Goal: Book appointment/travel/reservation

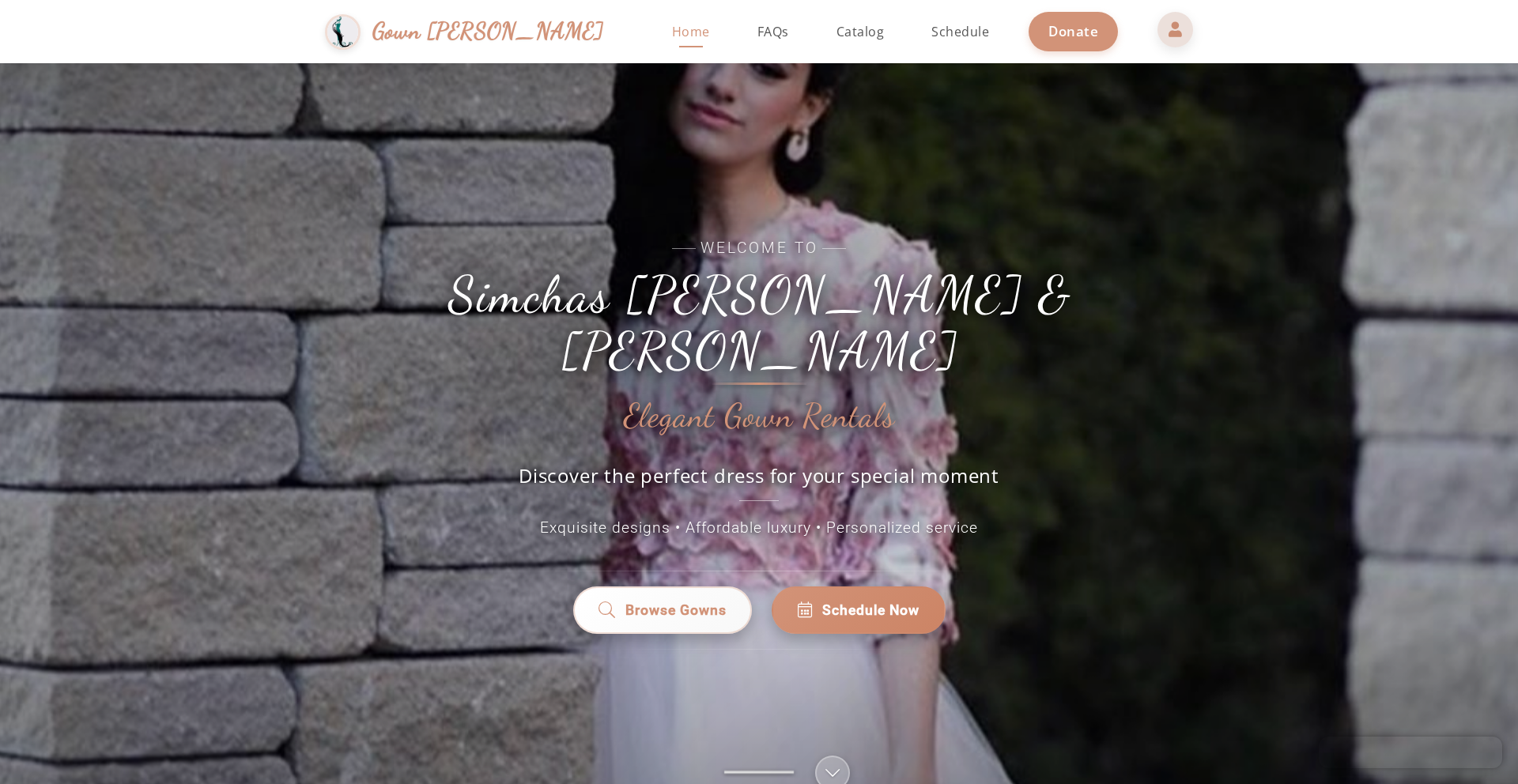
click at [1156, 30] on span at bounding box center [1175, 29] width 38 height 38
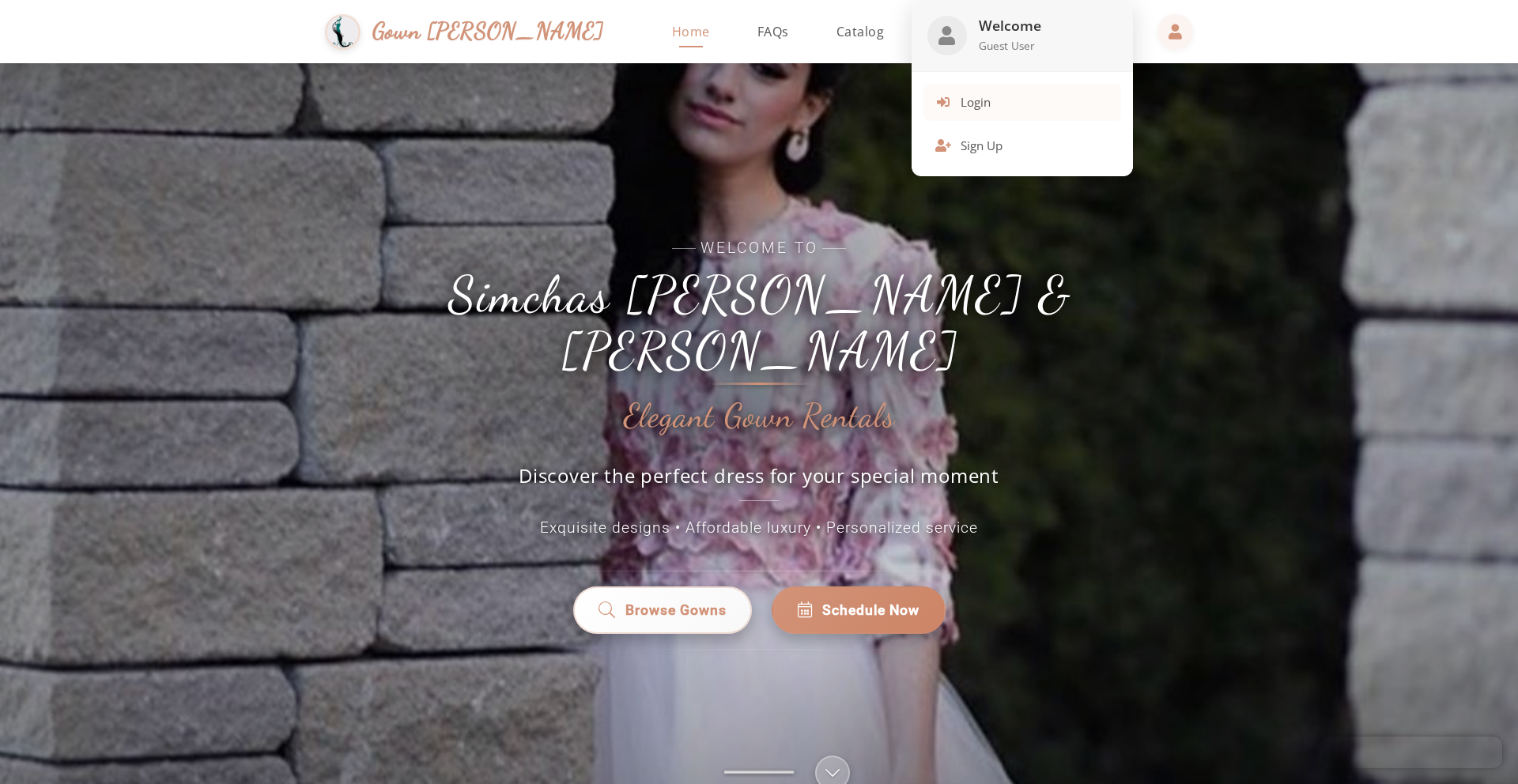
click at [958, 114] on button "Login" at bounding box center [1021, 102] width 197 height 37
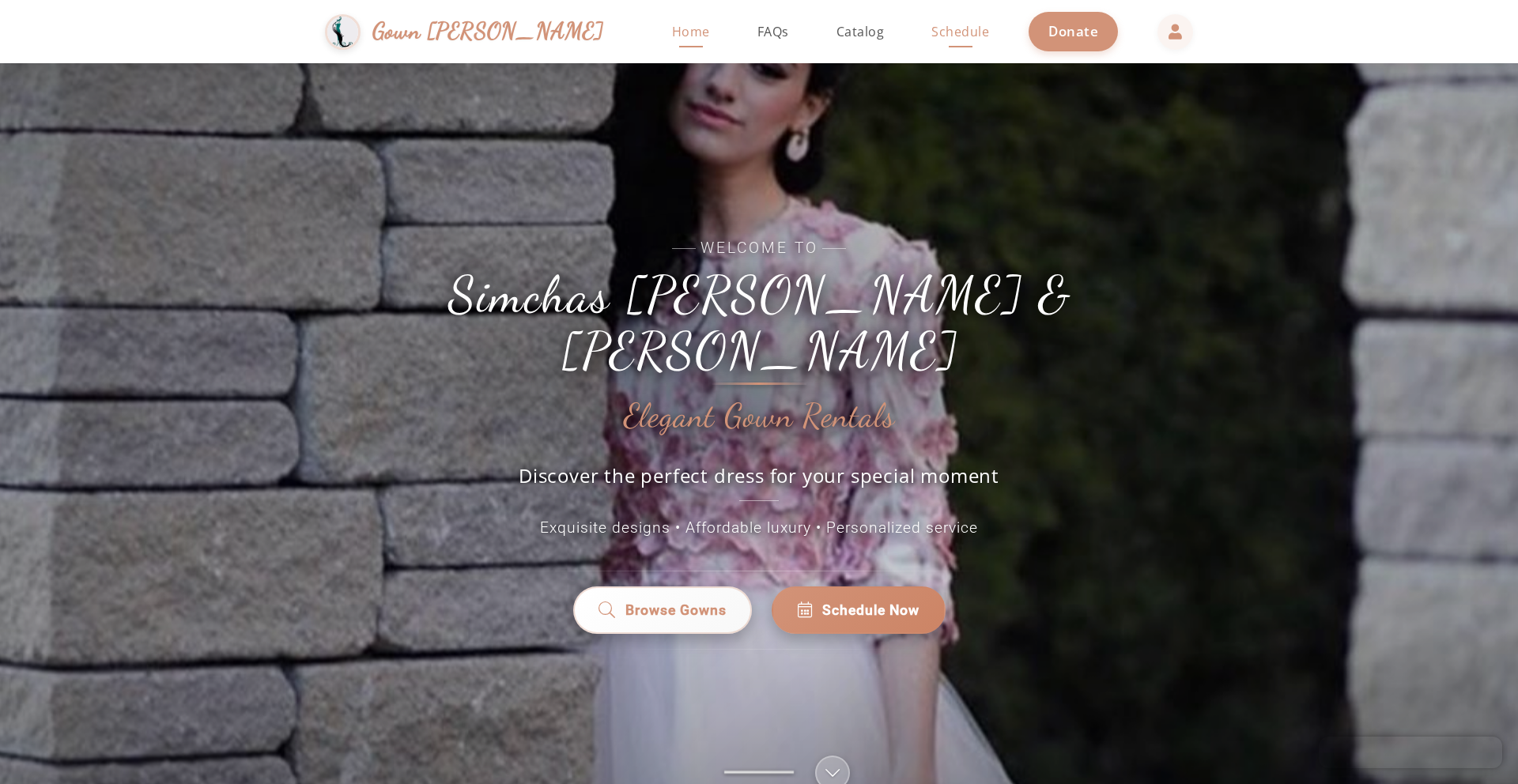
click at [932, 26] on span "Schedule" at bounding box center [960, 31] width 58 height 17
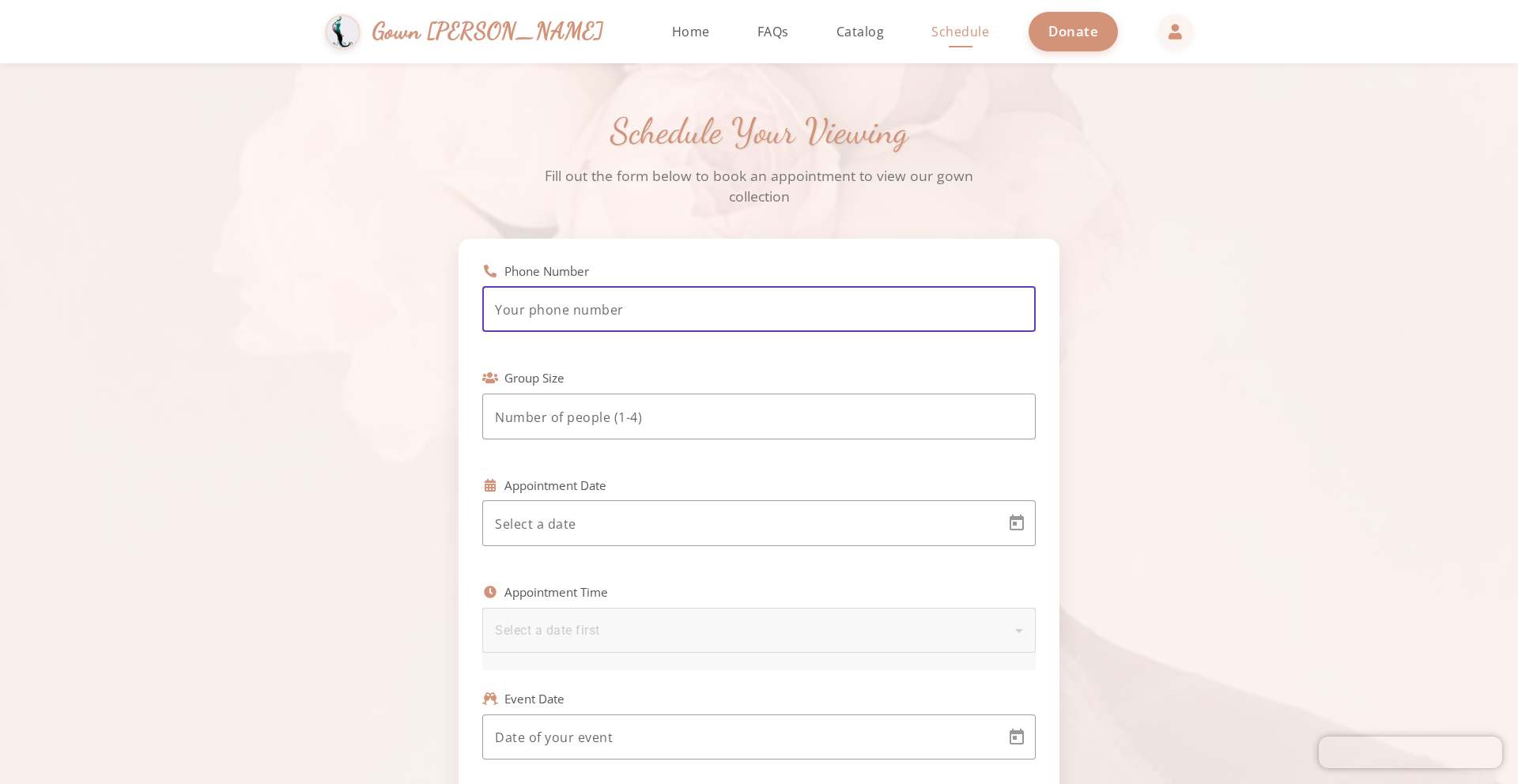
click at [586, 316] on input "tel" at bounding box center [759, 309] width 529 height 19
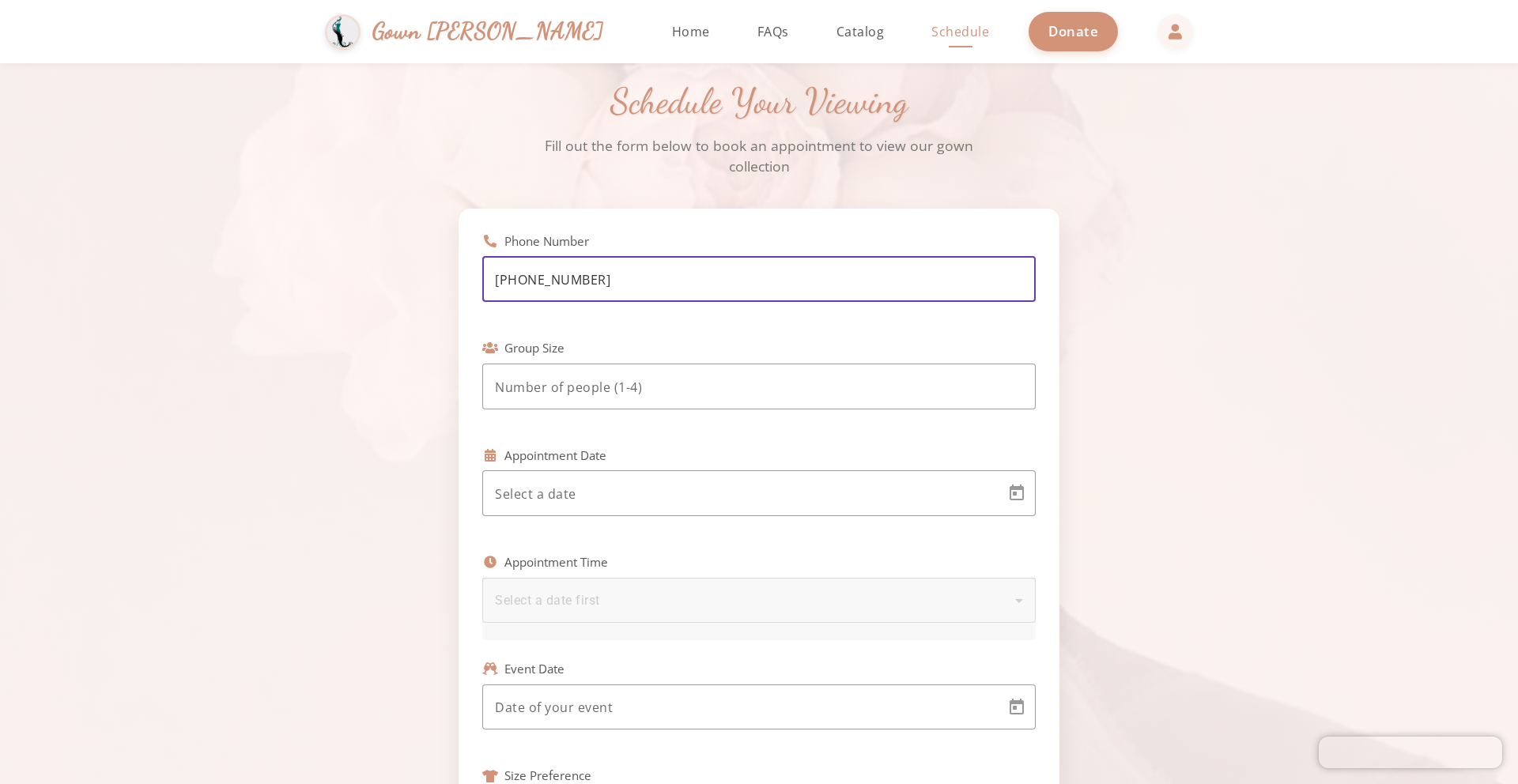
scroll to position [29, 0]
type input "(347) 526-8709"
click at [564, 392] on input "number" at bounding box center [759, 388] width 529 height 19
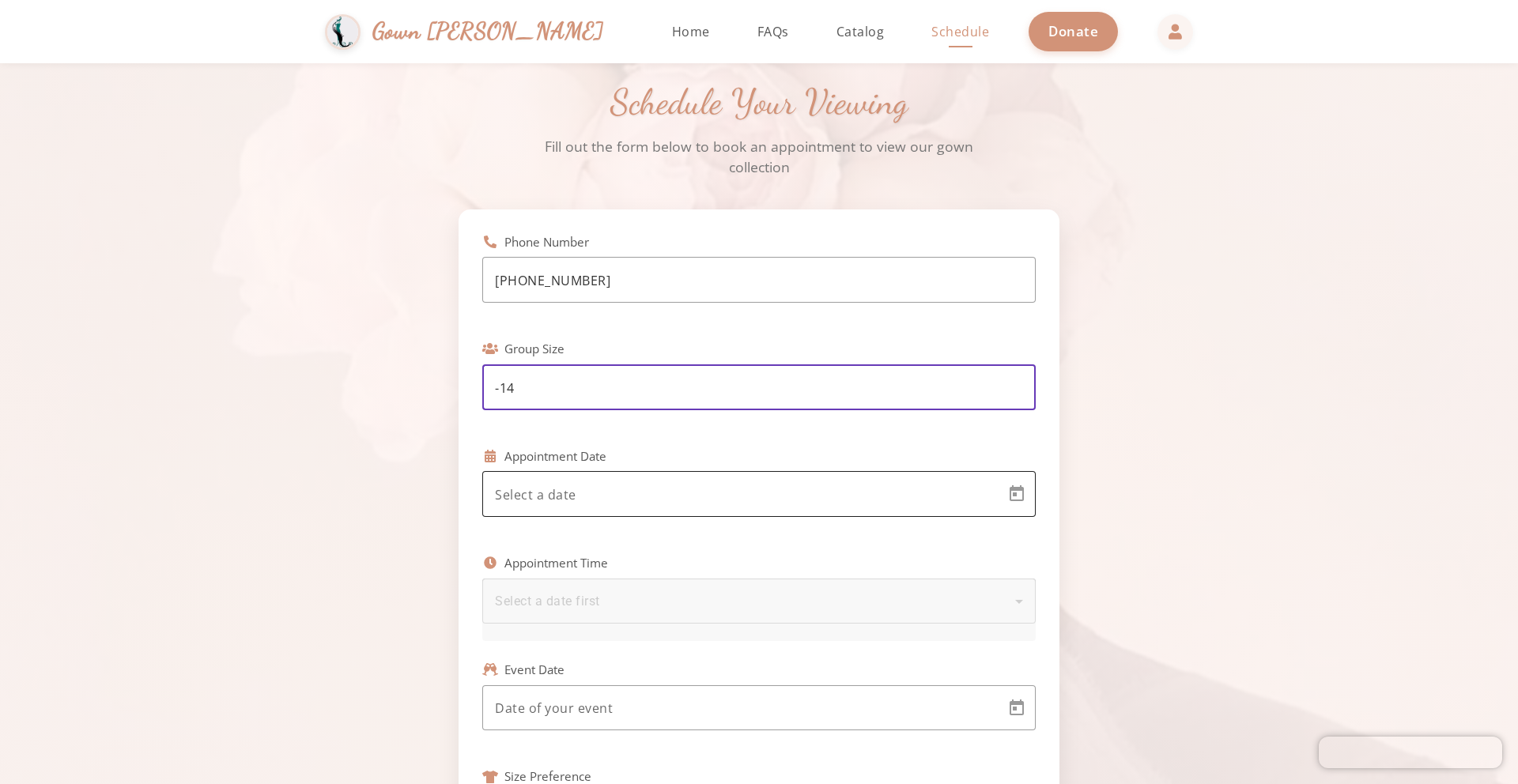
type input "-14"
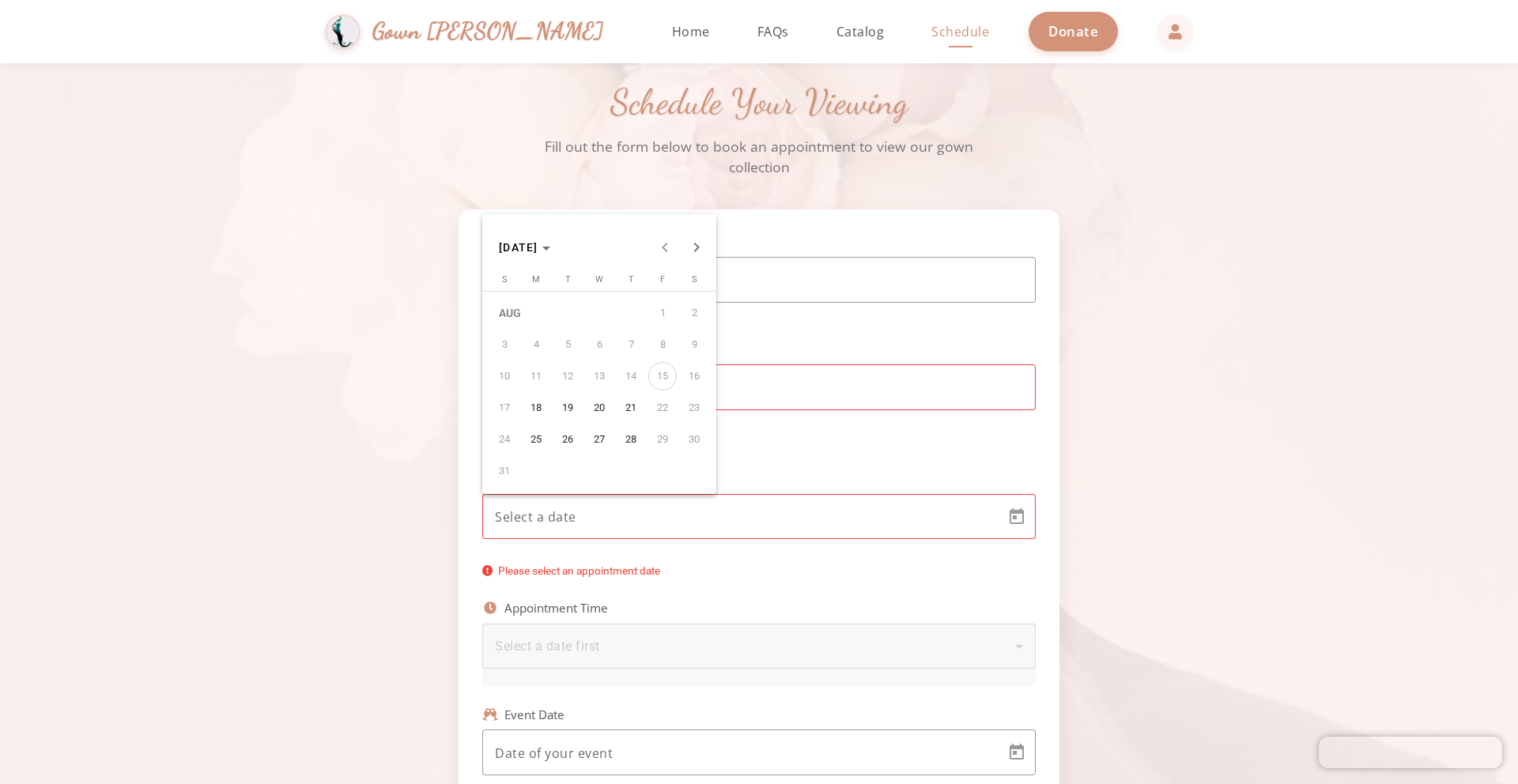
click at [592, 489] on body "Simchas Rochel & Golda Gown Gmach Home Return to homepage Catalog Browse our go…" at bounding box center [759, 392] width 1518 height 784
click at [537, 430] on span "25" at bounding box center [536, 440] width 28 height 28
type input "8/25/2025"
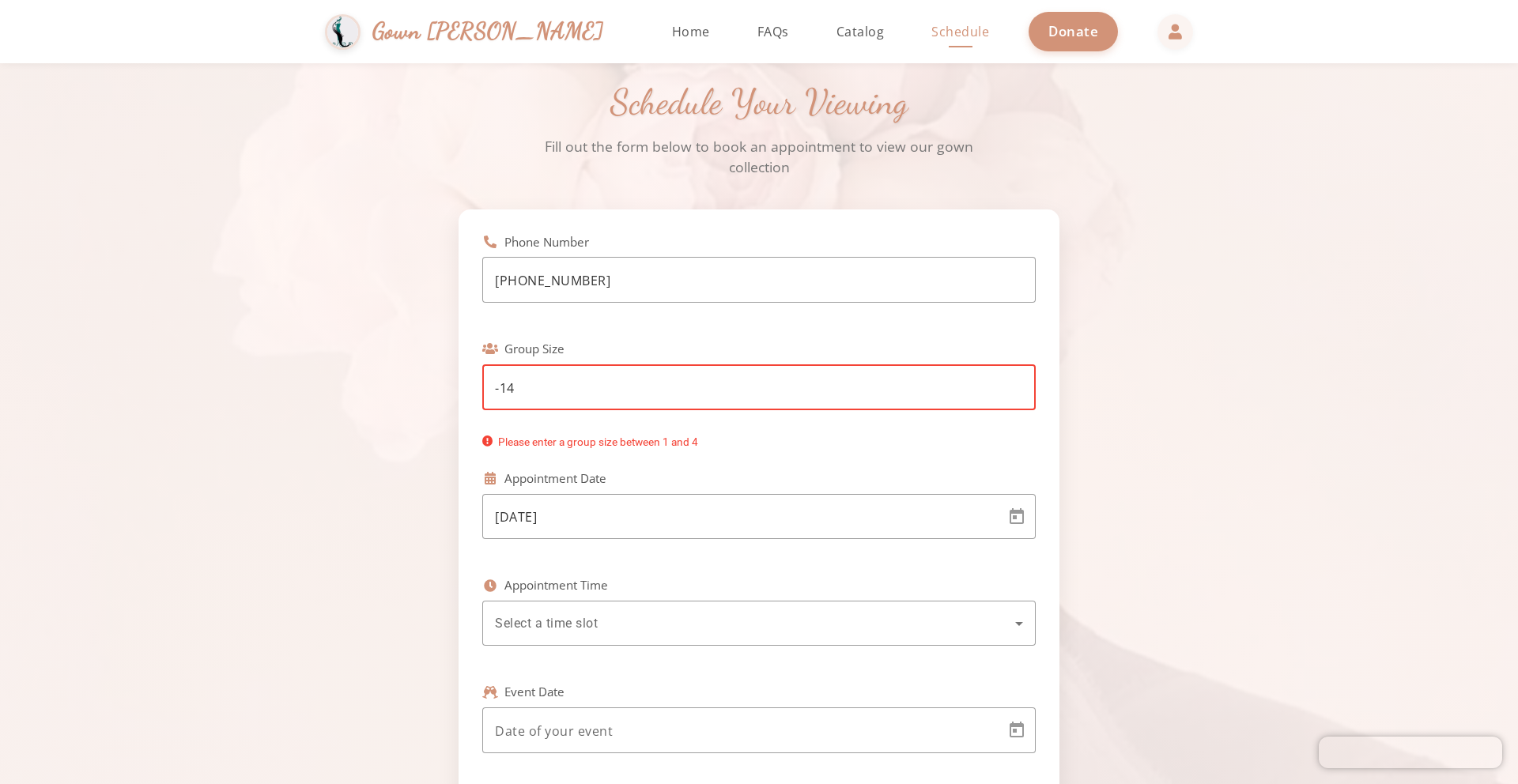
drag, startPoint x: 529, startPoint y: 394, endPoint x: 466, endPoint y: 383, distance: 64.0
click at [466, 383] on div "Phone Number (347) 526-8709 Group Size -14 Please enter a group size between 1 …" at bounding box center [759, 728] width 601 height 1038
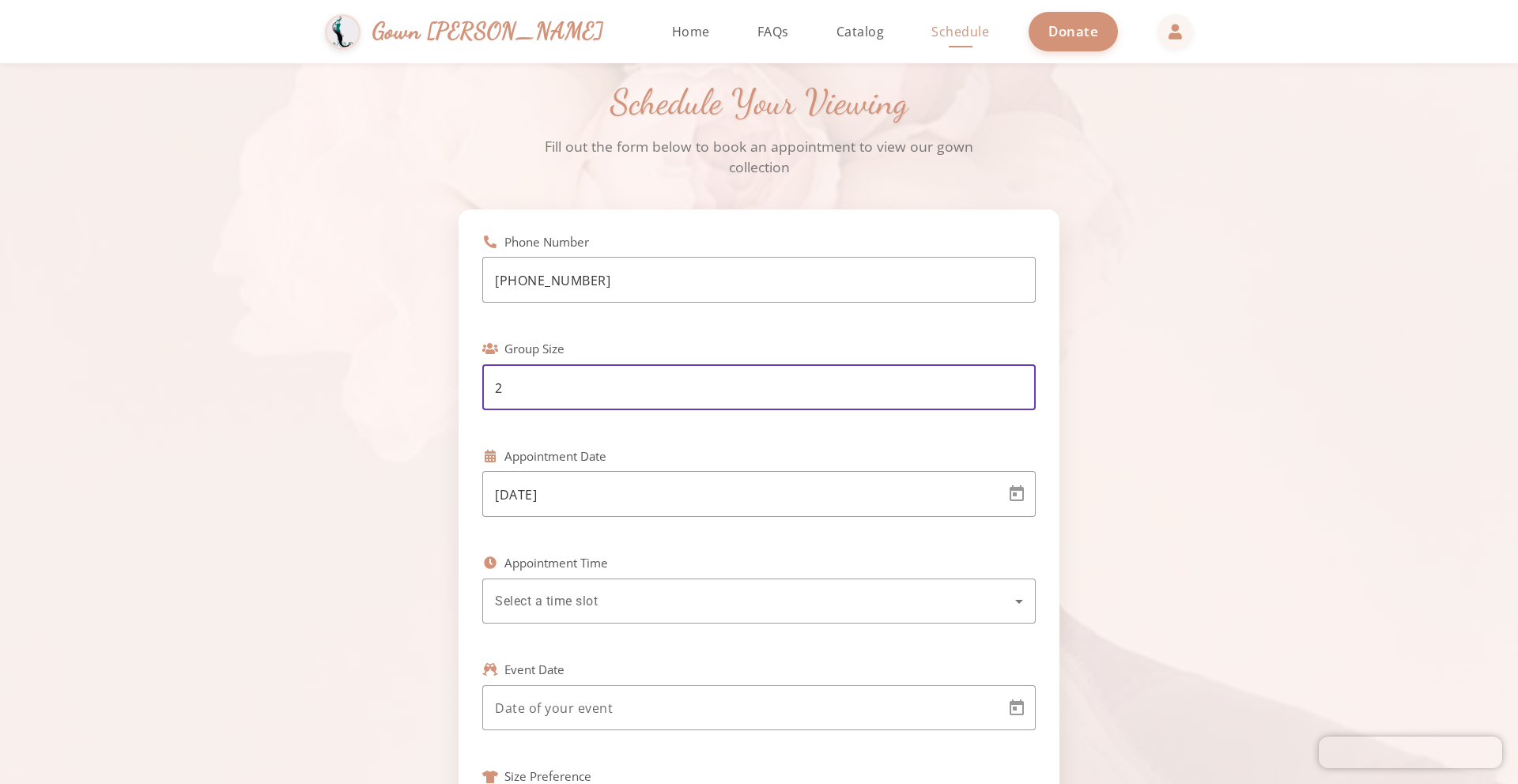
type input "2"
click at [483, 421] on div at bounding box center [759, 419] width 553 height 17
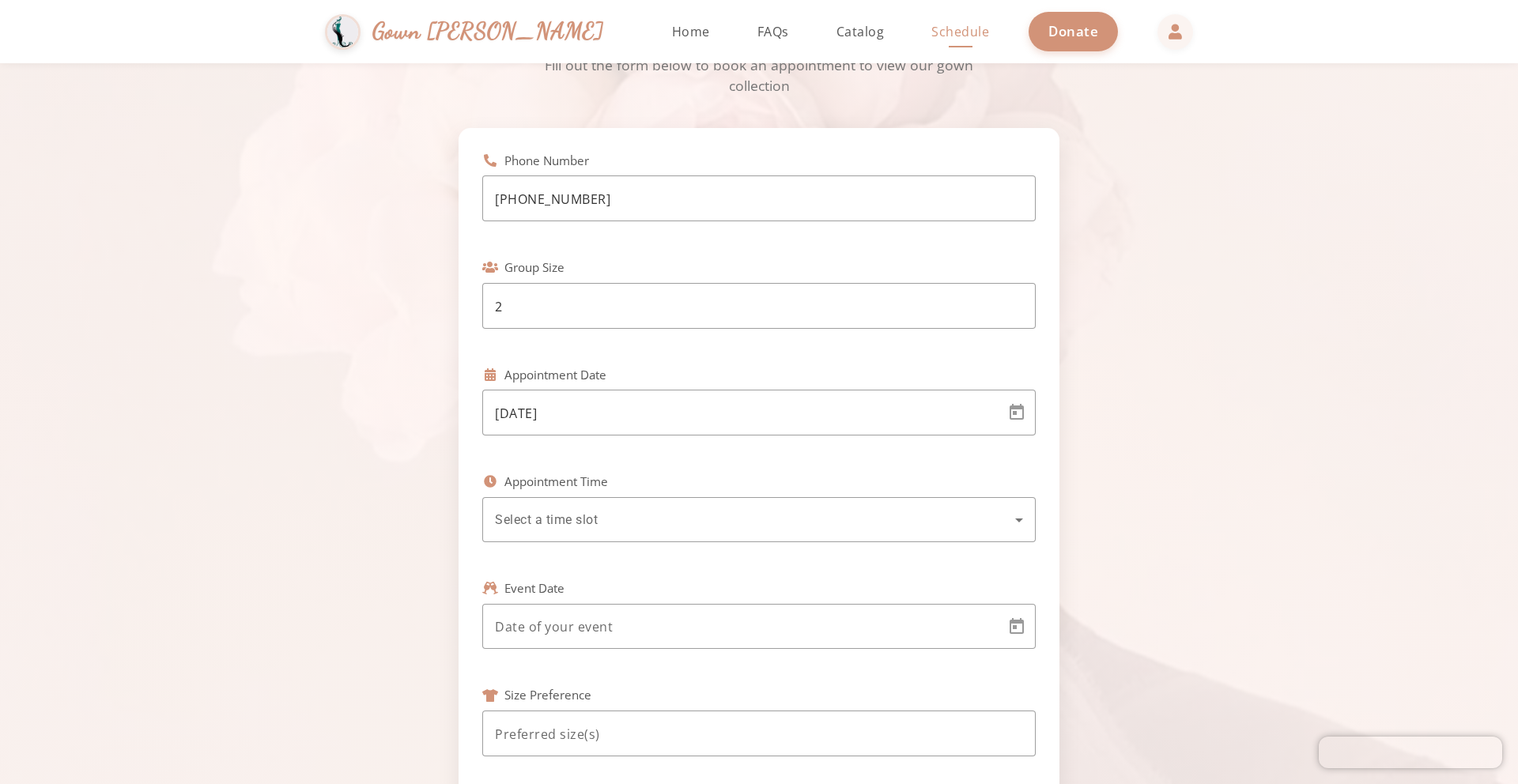
scroll to position [122, 0]
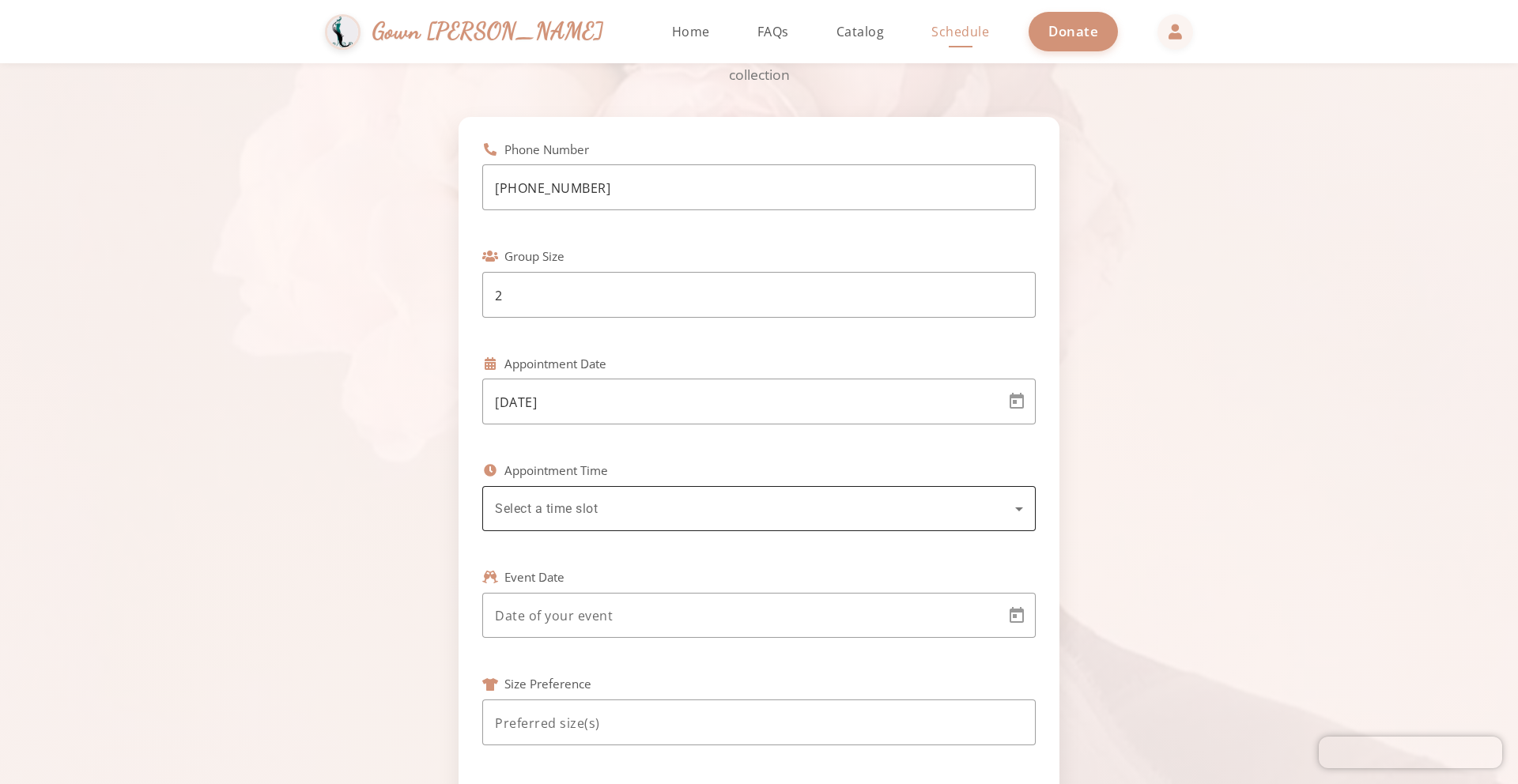
click at [558, 515] on span "Select a time slot" at bounding box center [546, 509] width 103 height 15
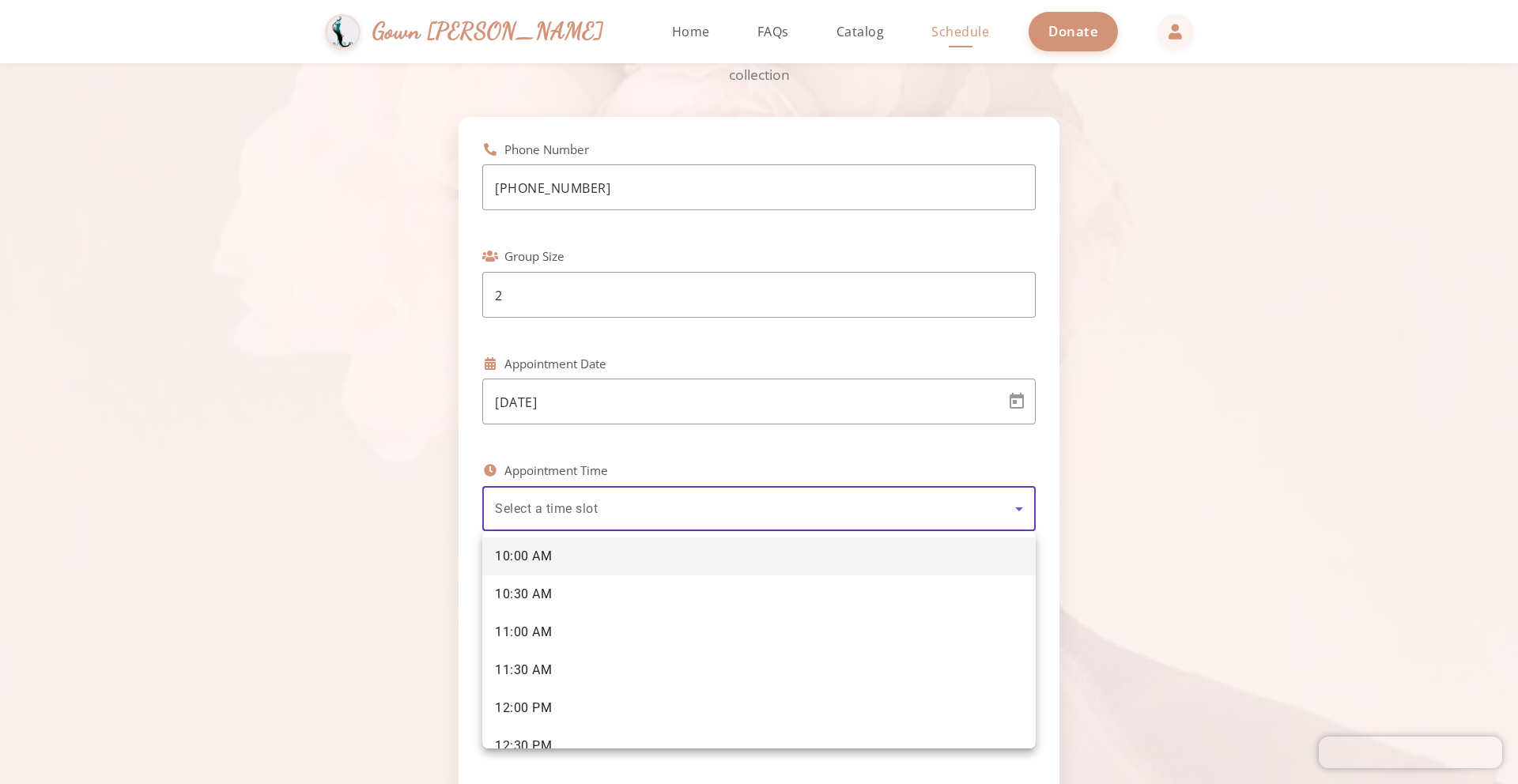
click at [563, 556] on mat-option "10:00 AM" at bounding box center [759, 557] width 553 height 38
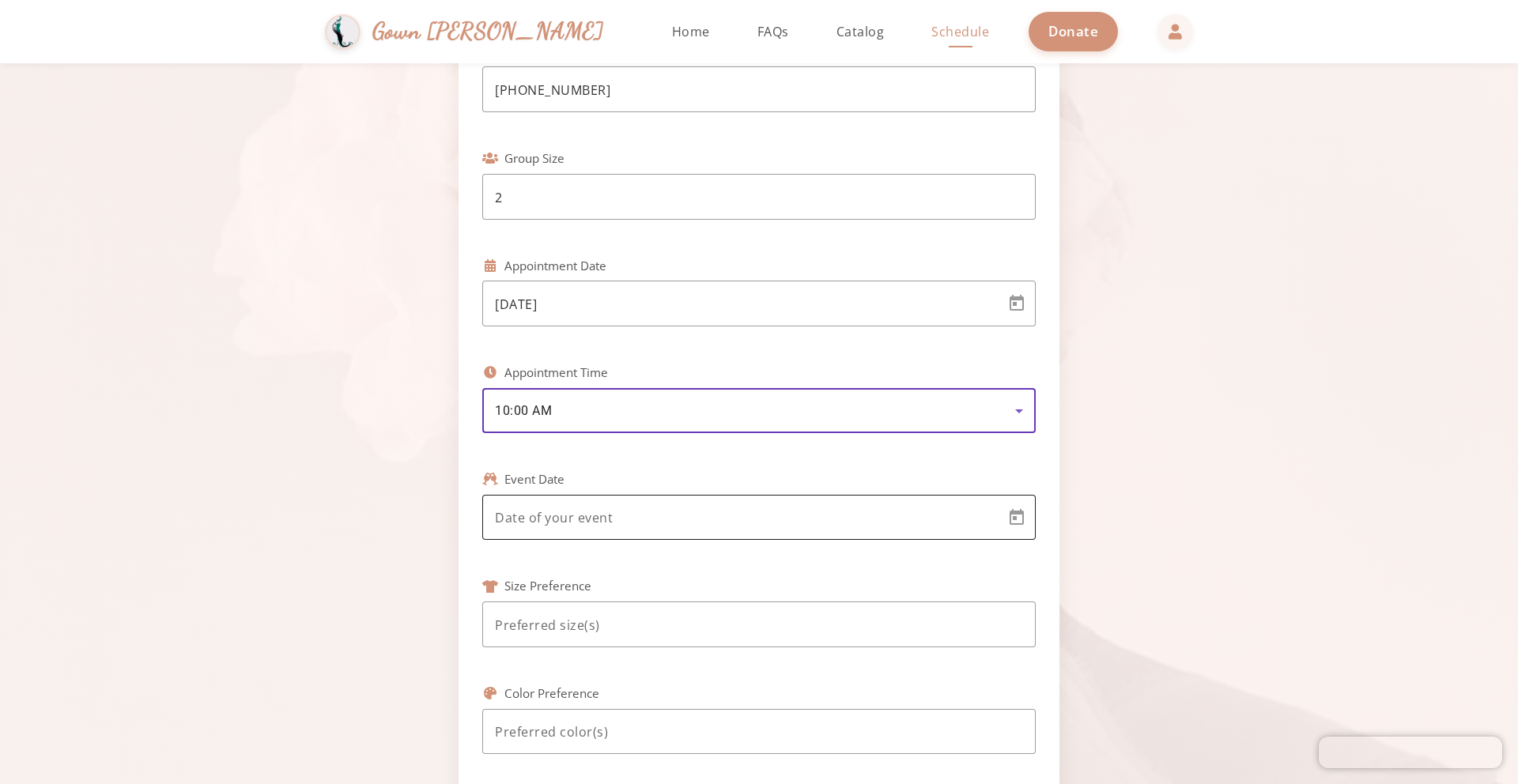
scroll to position [222, 0]
click at [593, 525] on body "Simchas Rochel & Golda Gown Gmach Home Return to homepage Catalog Browse our go…" at bounding box center [759, 392] width 1518 height 784
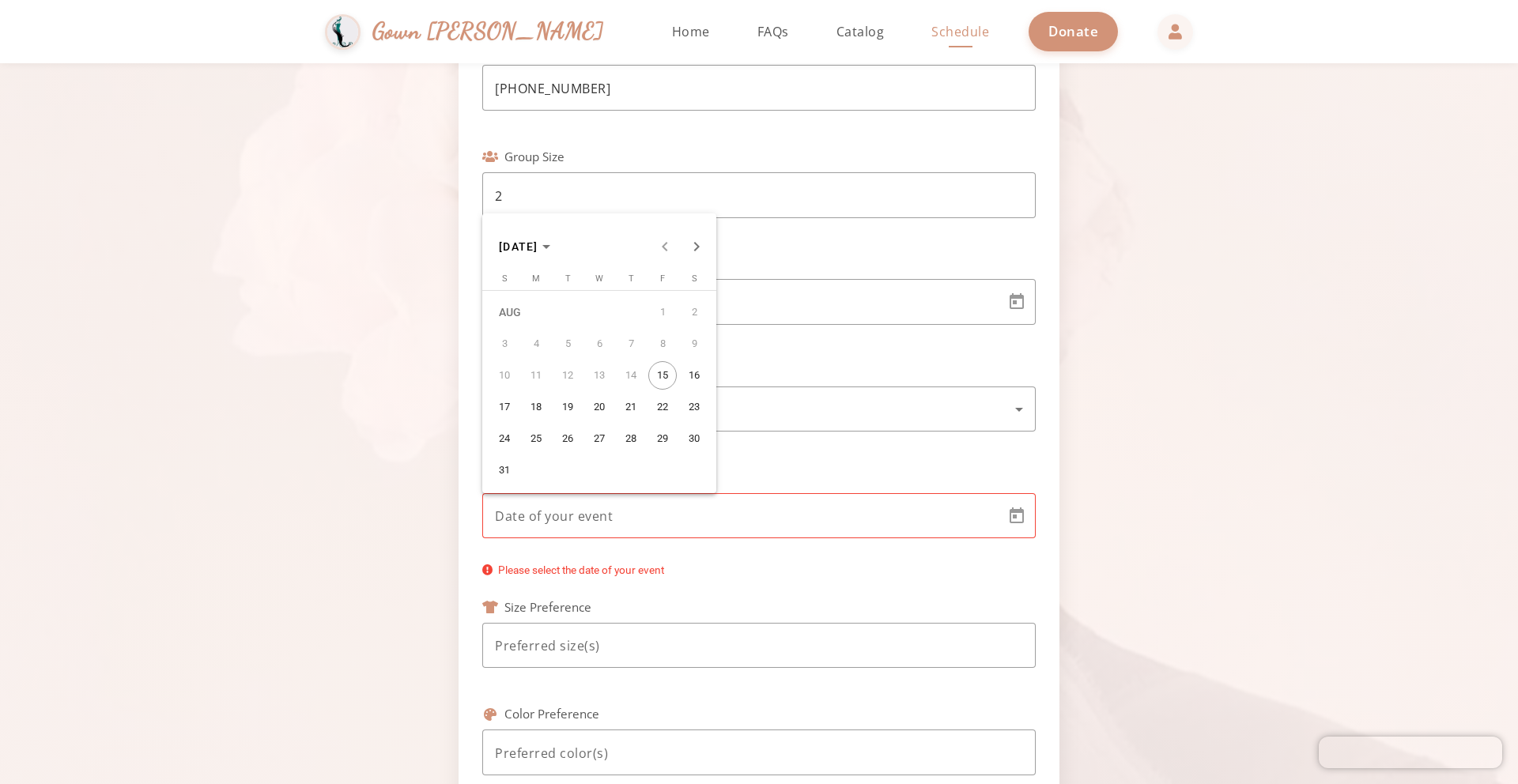
click at [576, 427] on span "26" at bounding box center [567, 439] width 28 height 28
type input "8/26/2025"
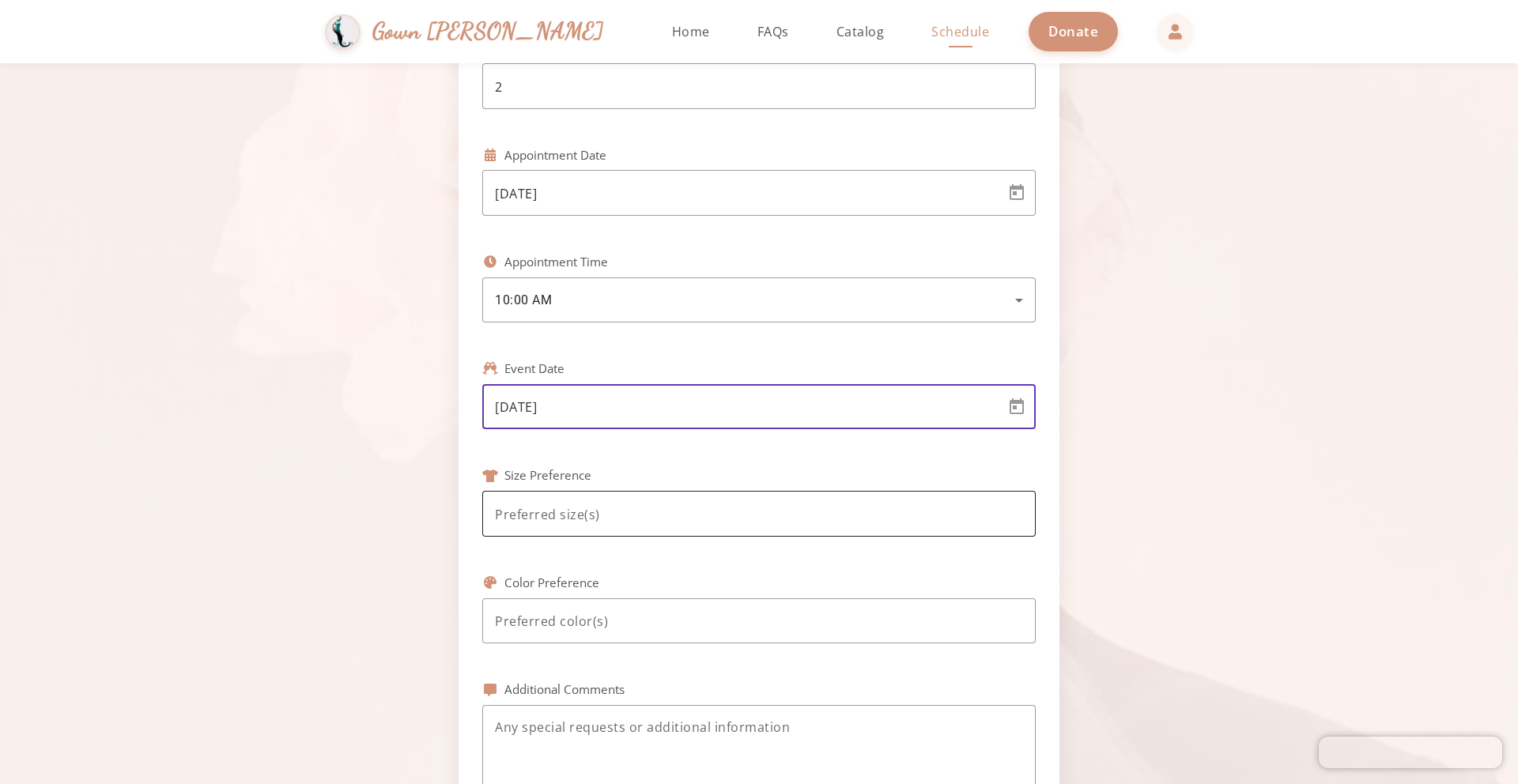
scroll to position [331, 0]
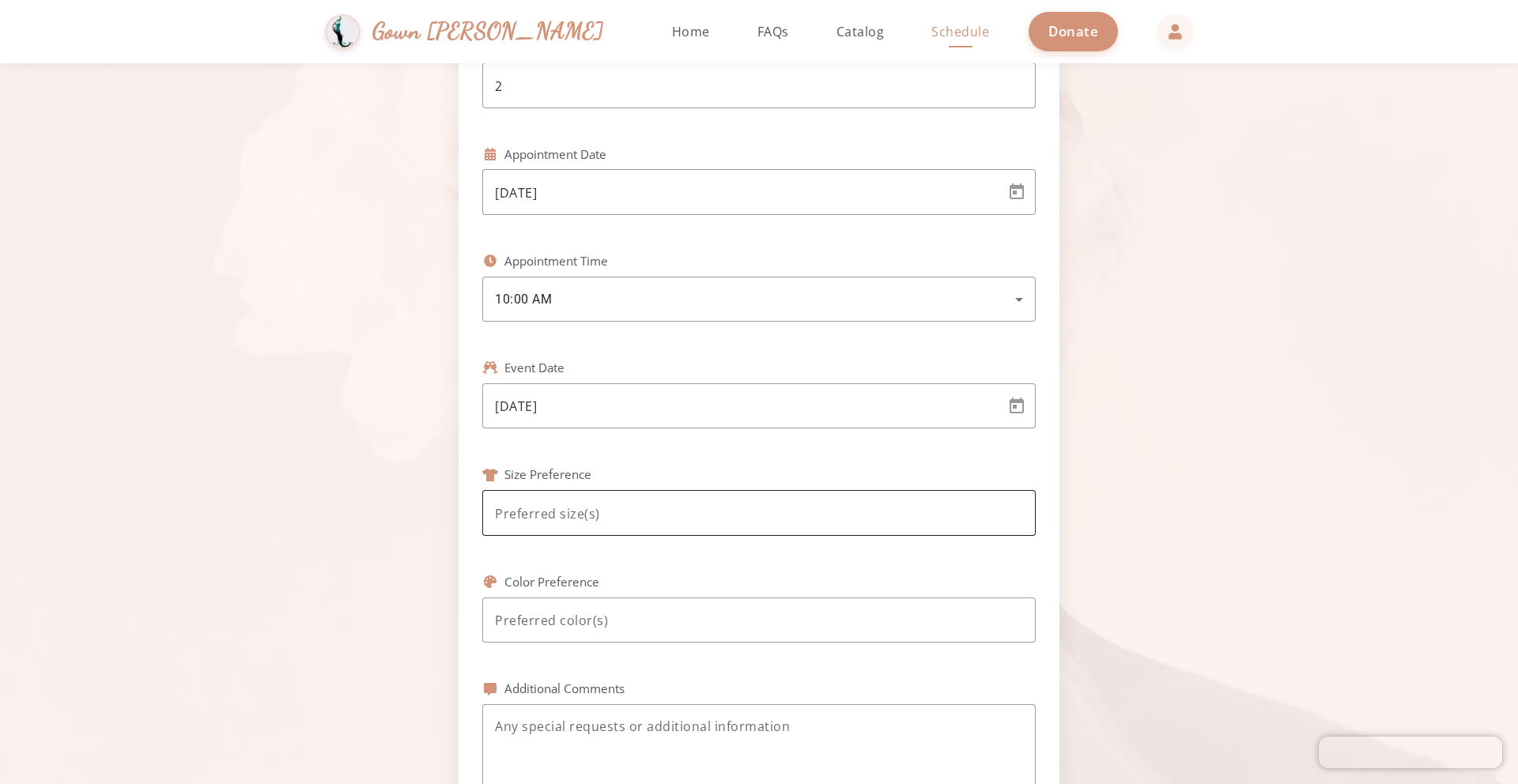
click at [598, 502] on div at bounding box center [759, 512] width 529 height 46
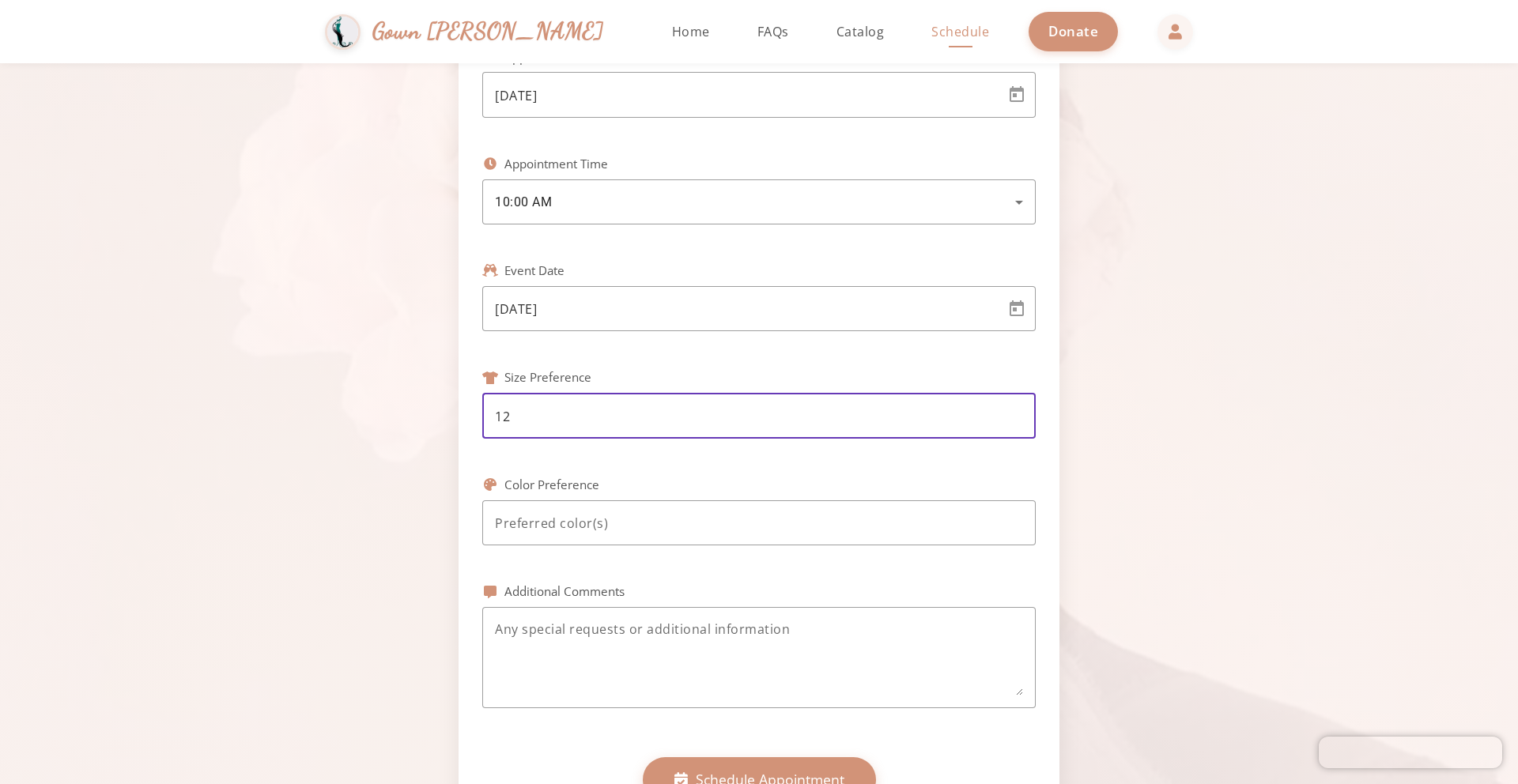
scroll to position [436, 0]
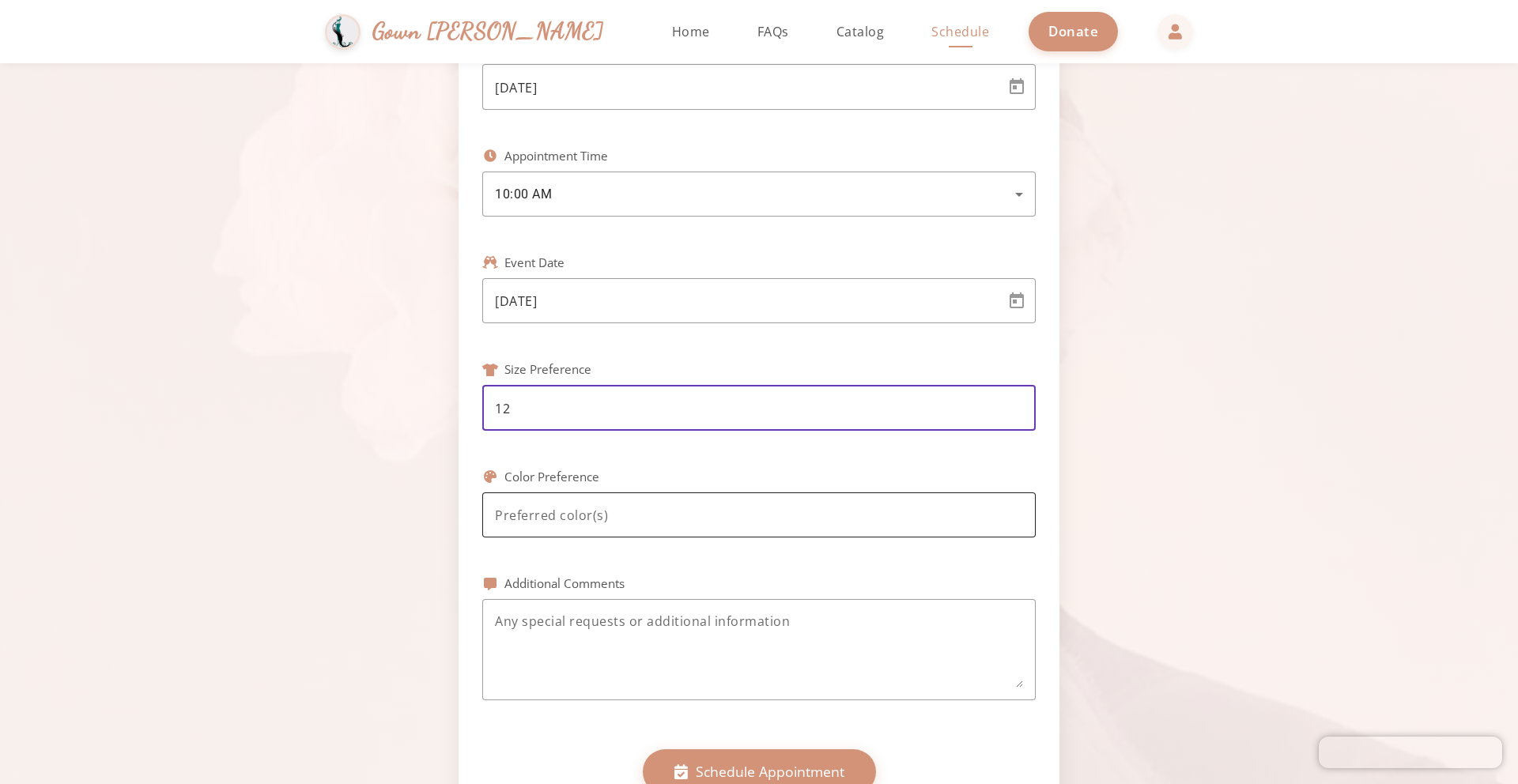
type input "12"
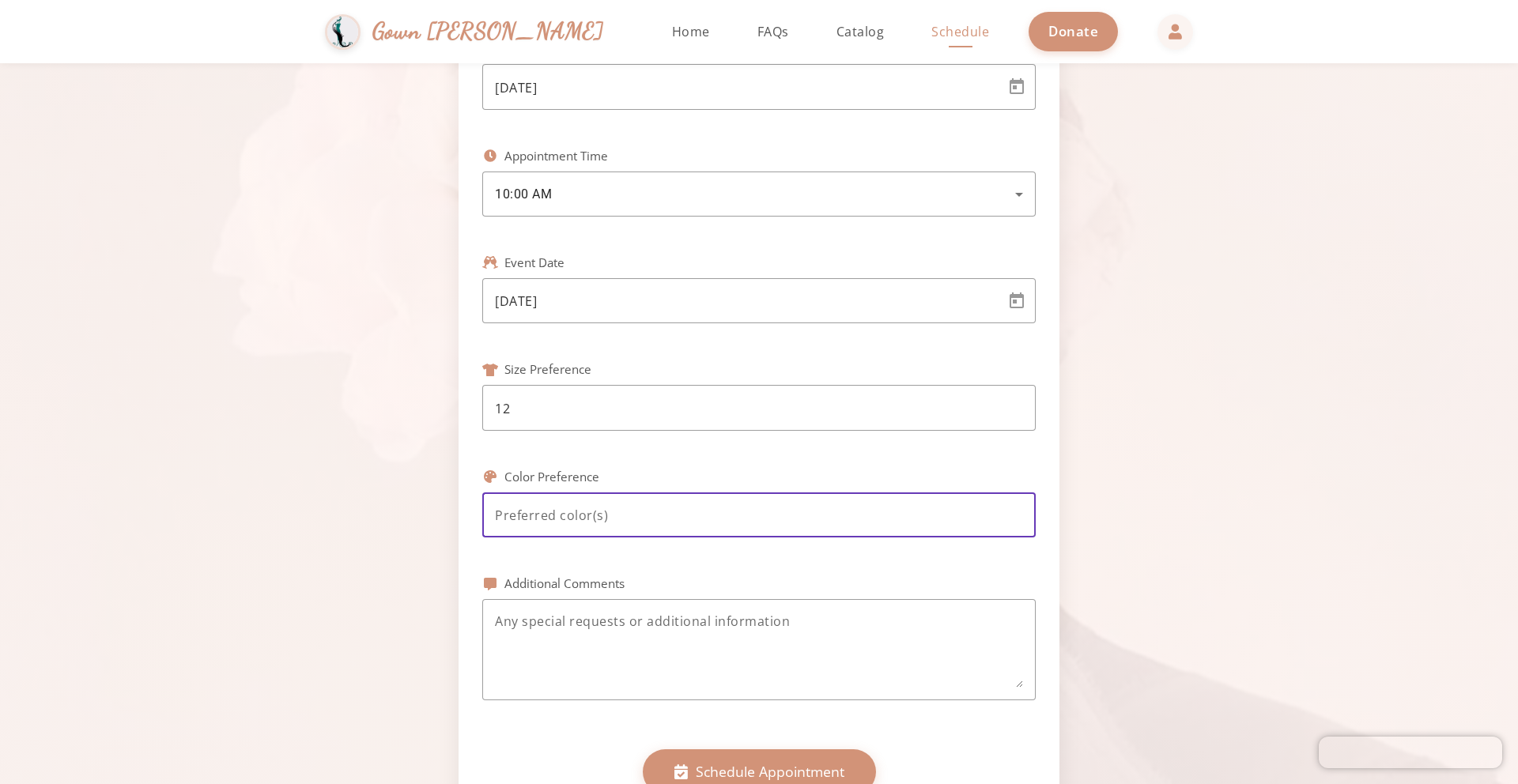
click at [570, 521] on input at bounding box center [759, 515] width 529 height 19
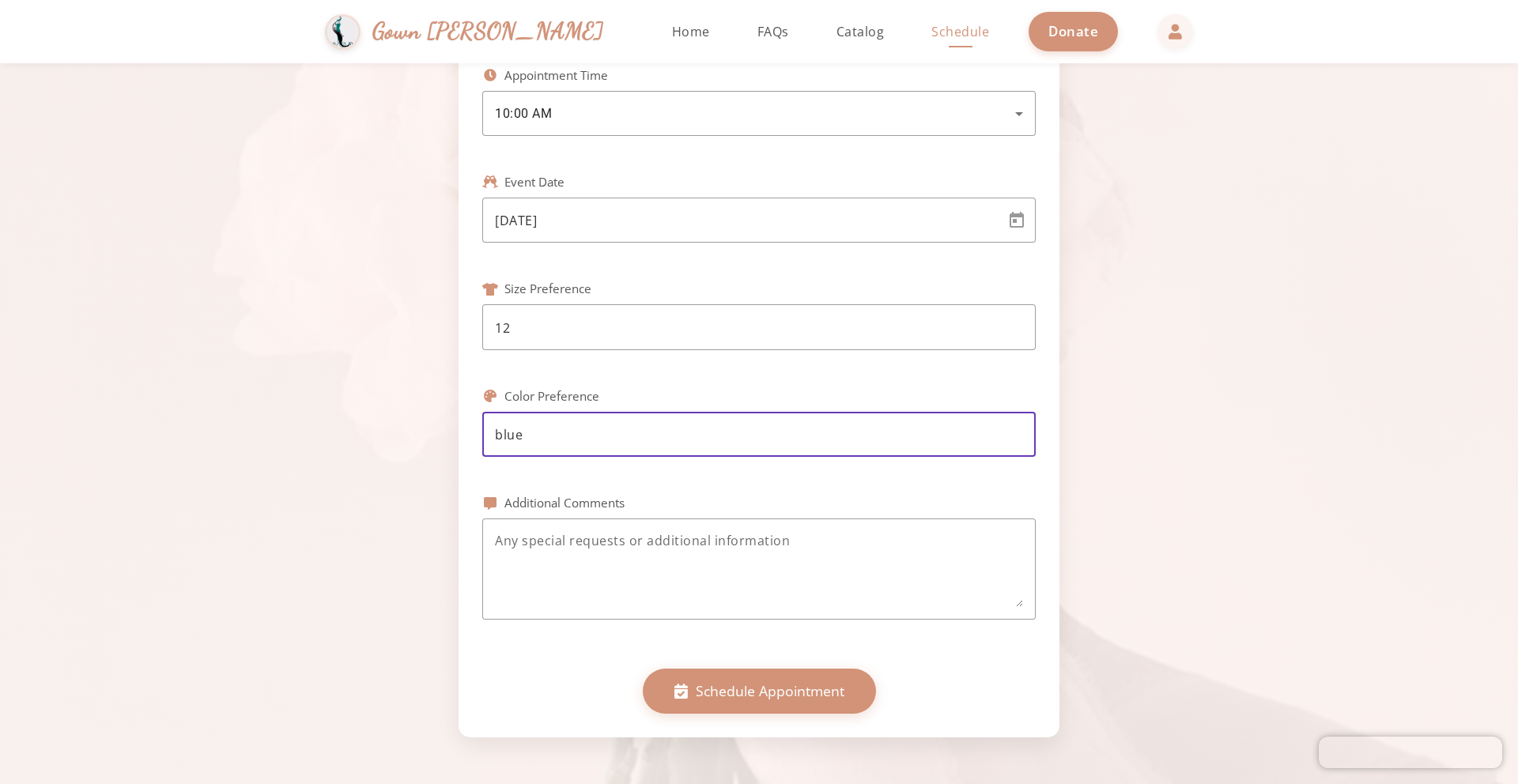
scroll to position [543, 0]
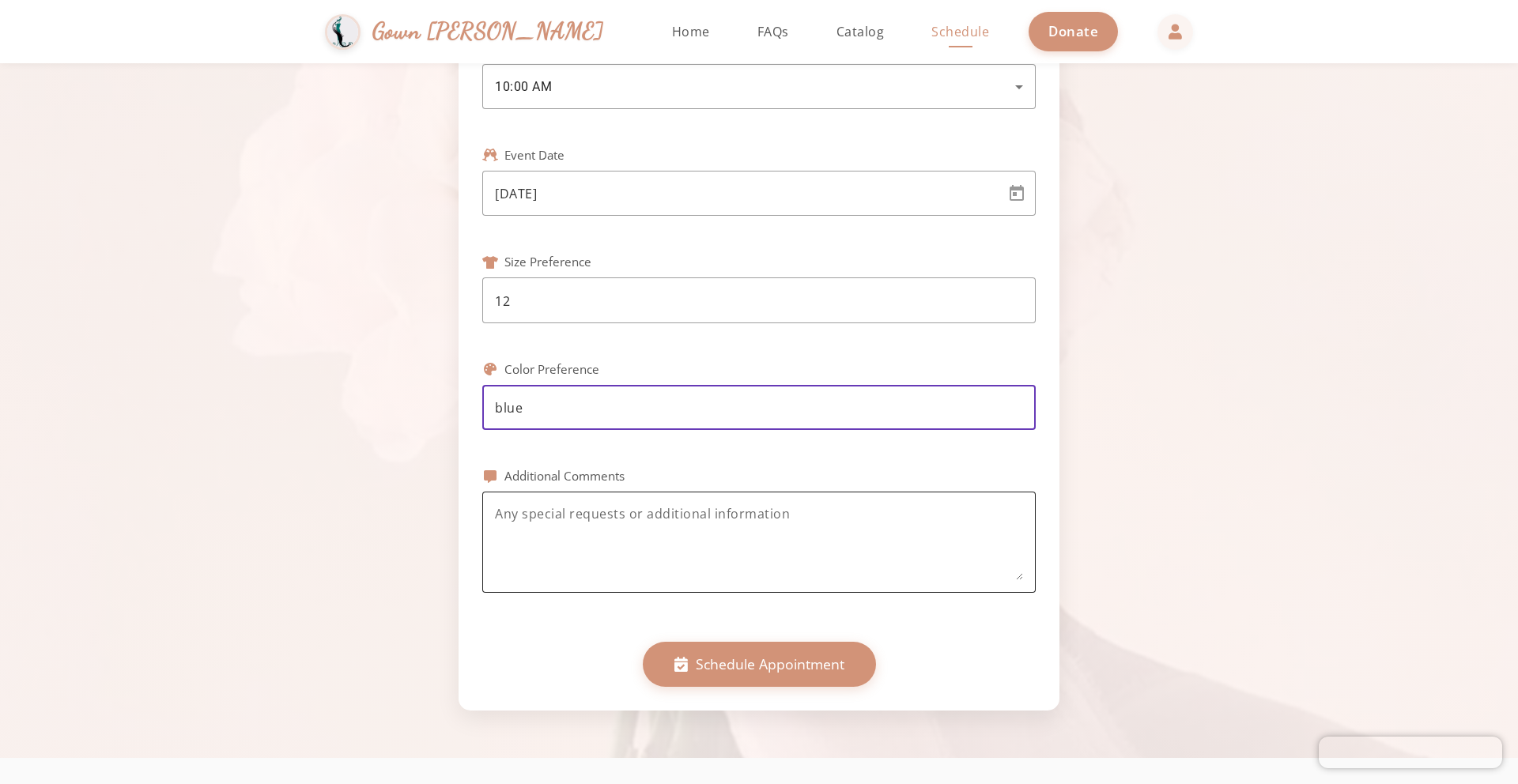
type input "blue"
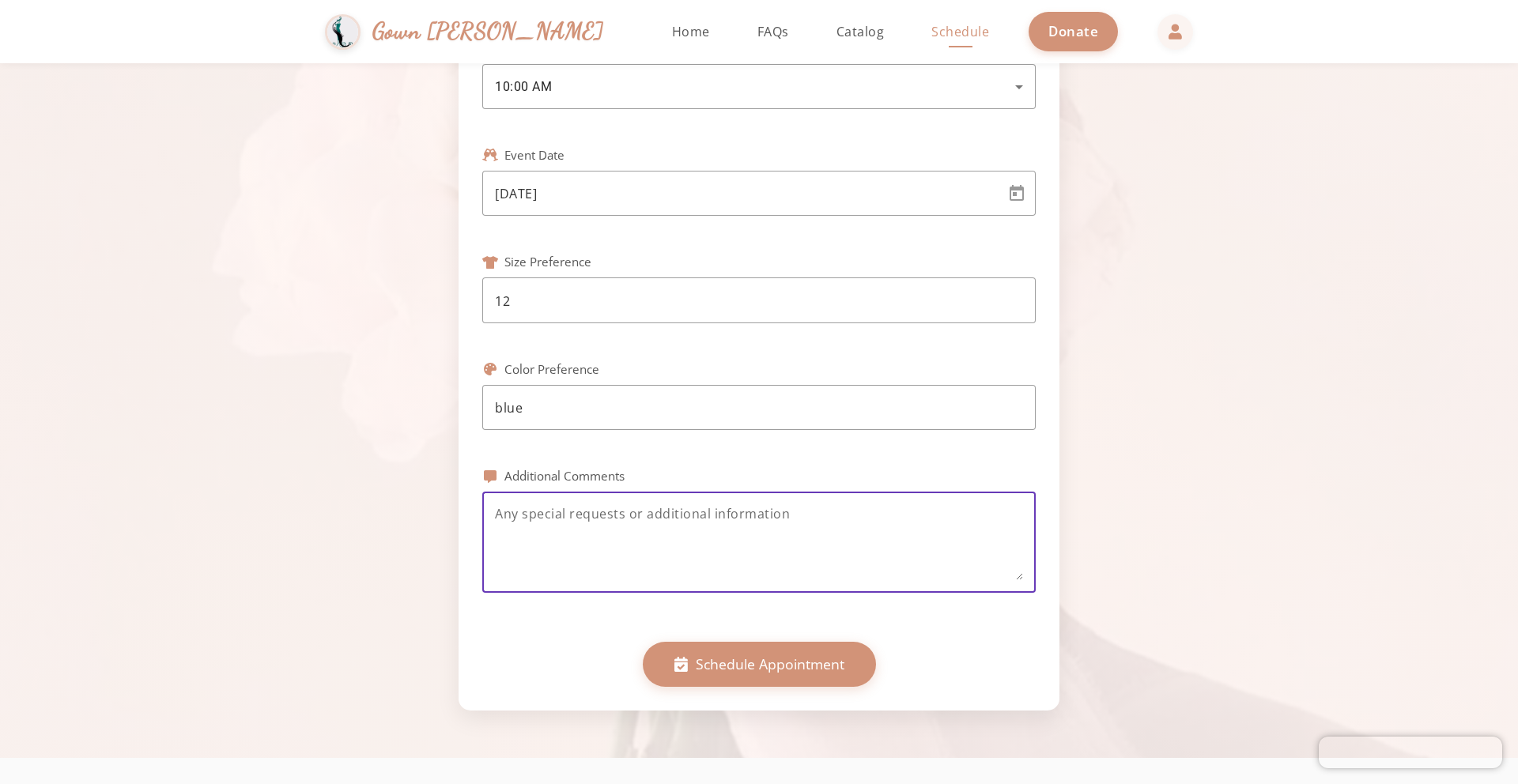
click at [568, 534] on textarea at bounding box center [759, 542] width 529 height 75
type textarea "e"
type textarea "this is test"
click at [726, 659] on span "Schedule Appointment" at bounding box center [769, 661] width 148 height 21
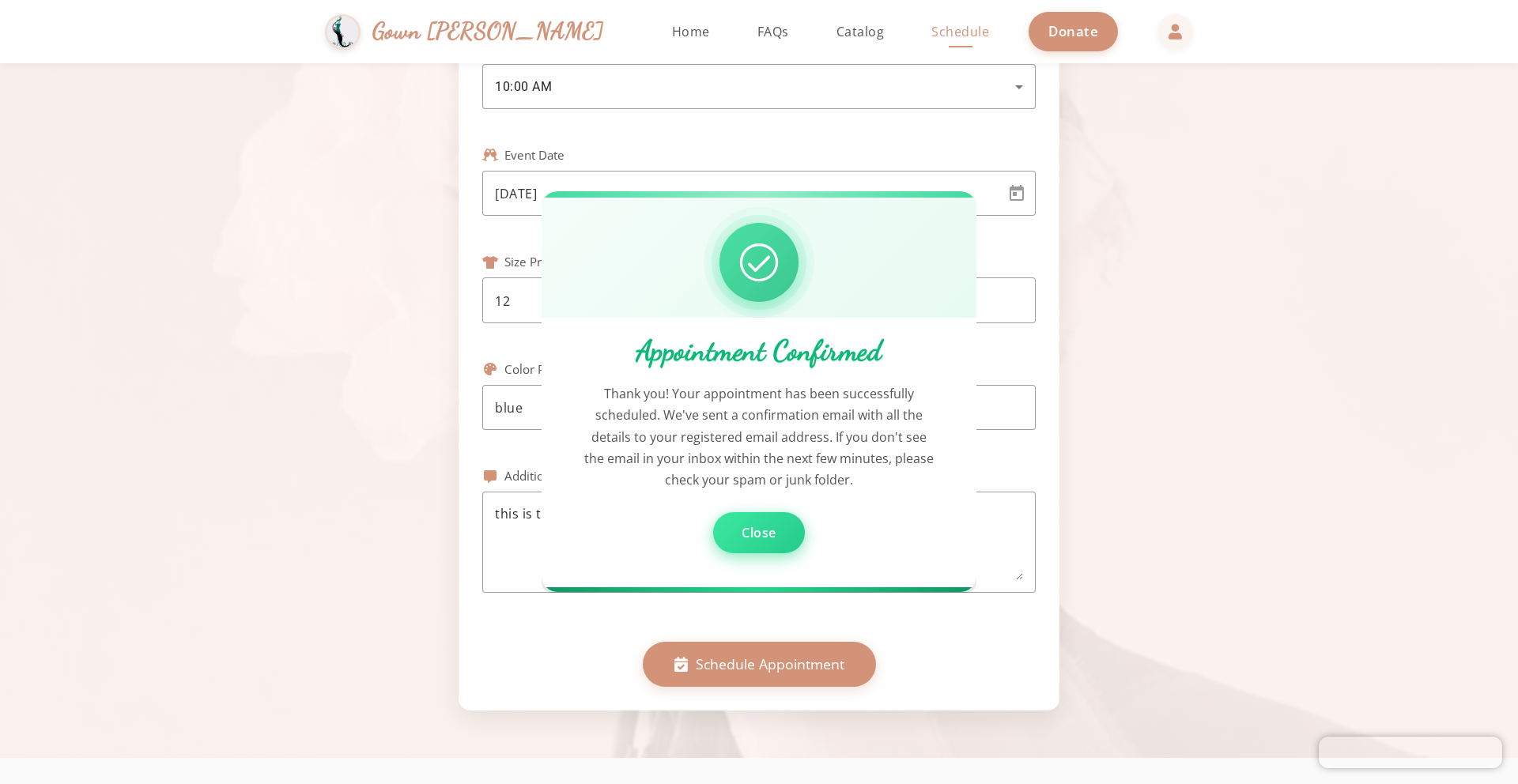
click at [767, 533] on span "Close" at bounding box center [759, 533] width 35 height 17
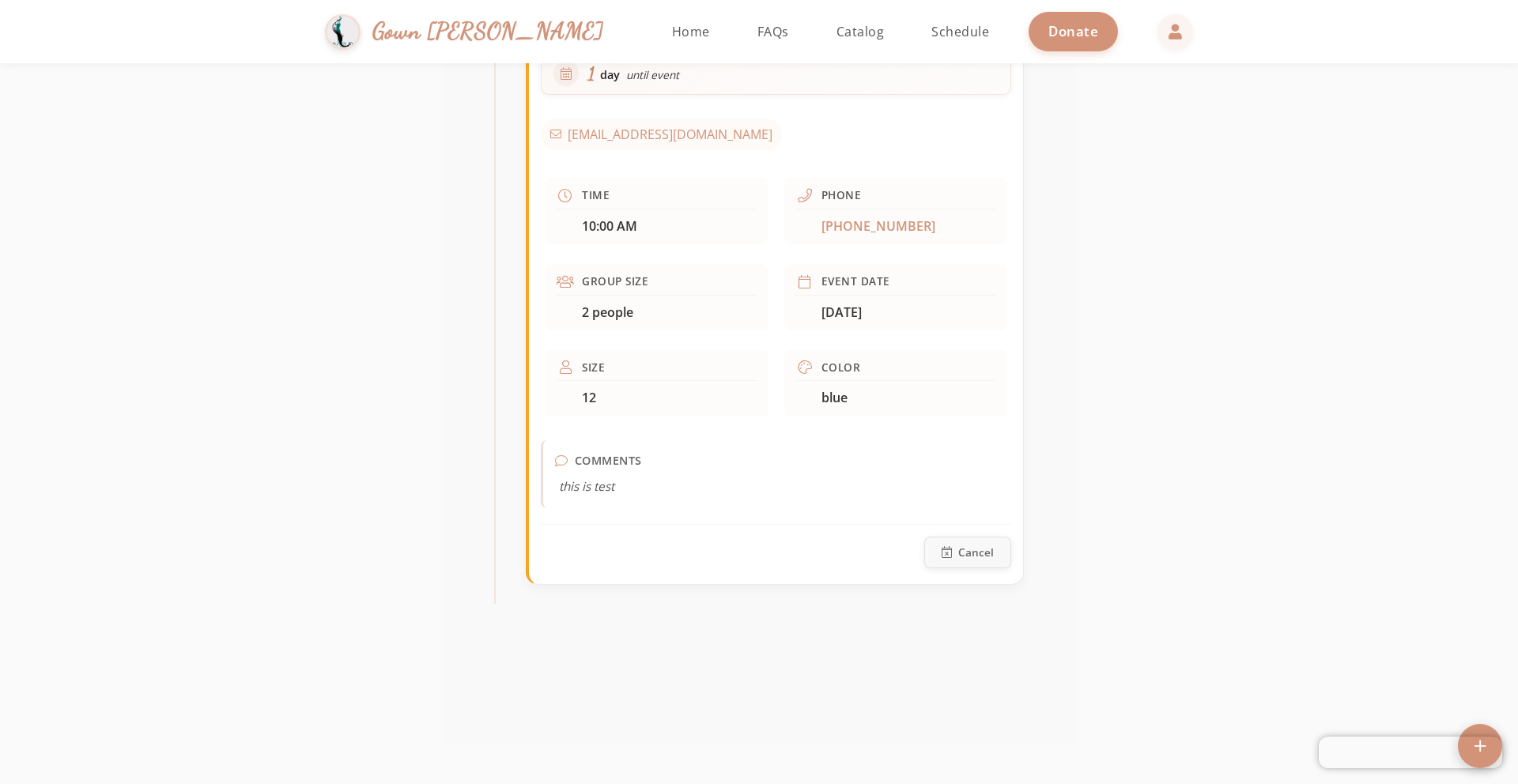
scroll to position [651, 0]
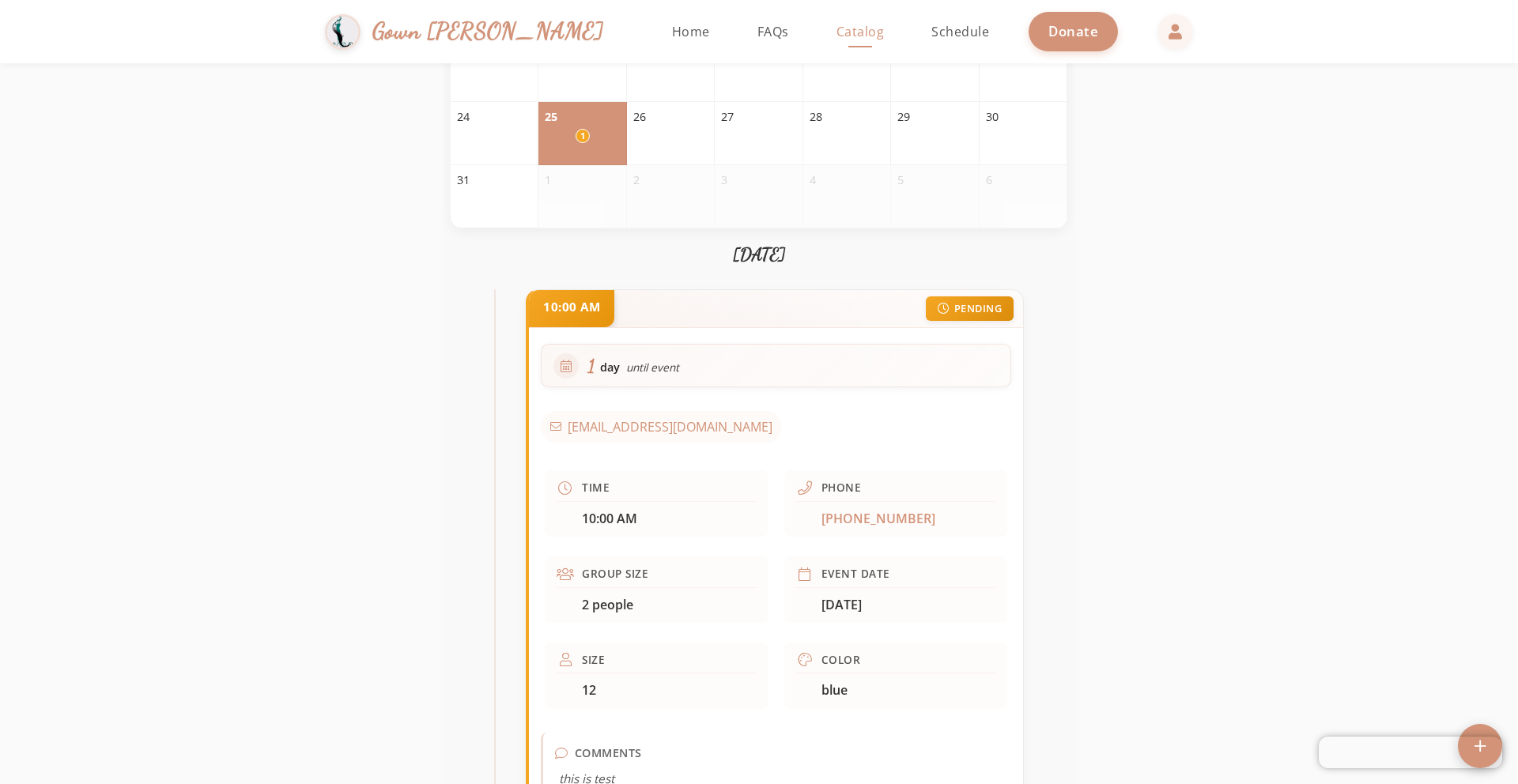
scroll to position [358, 0]
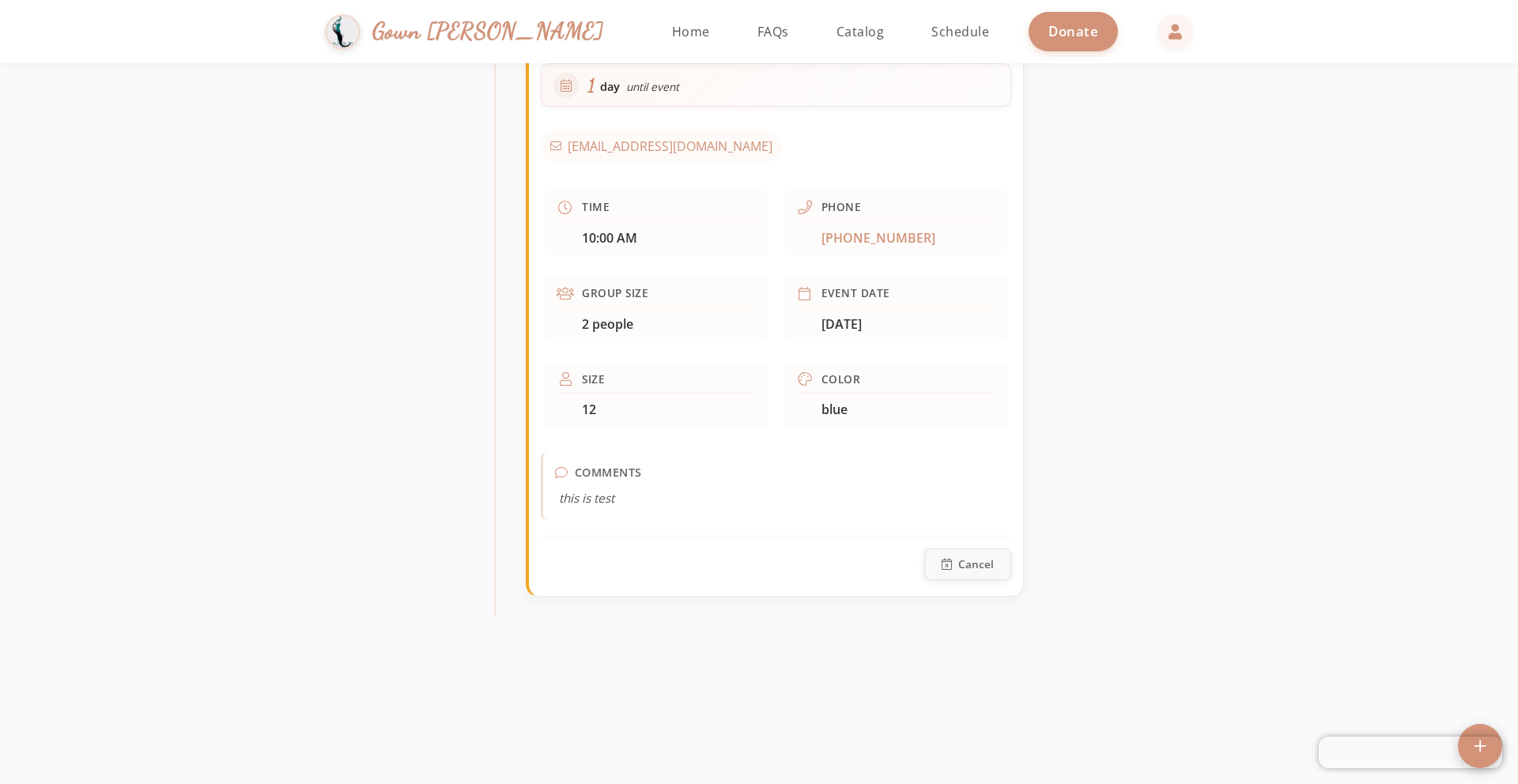
scroll to position [664, 0]
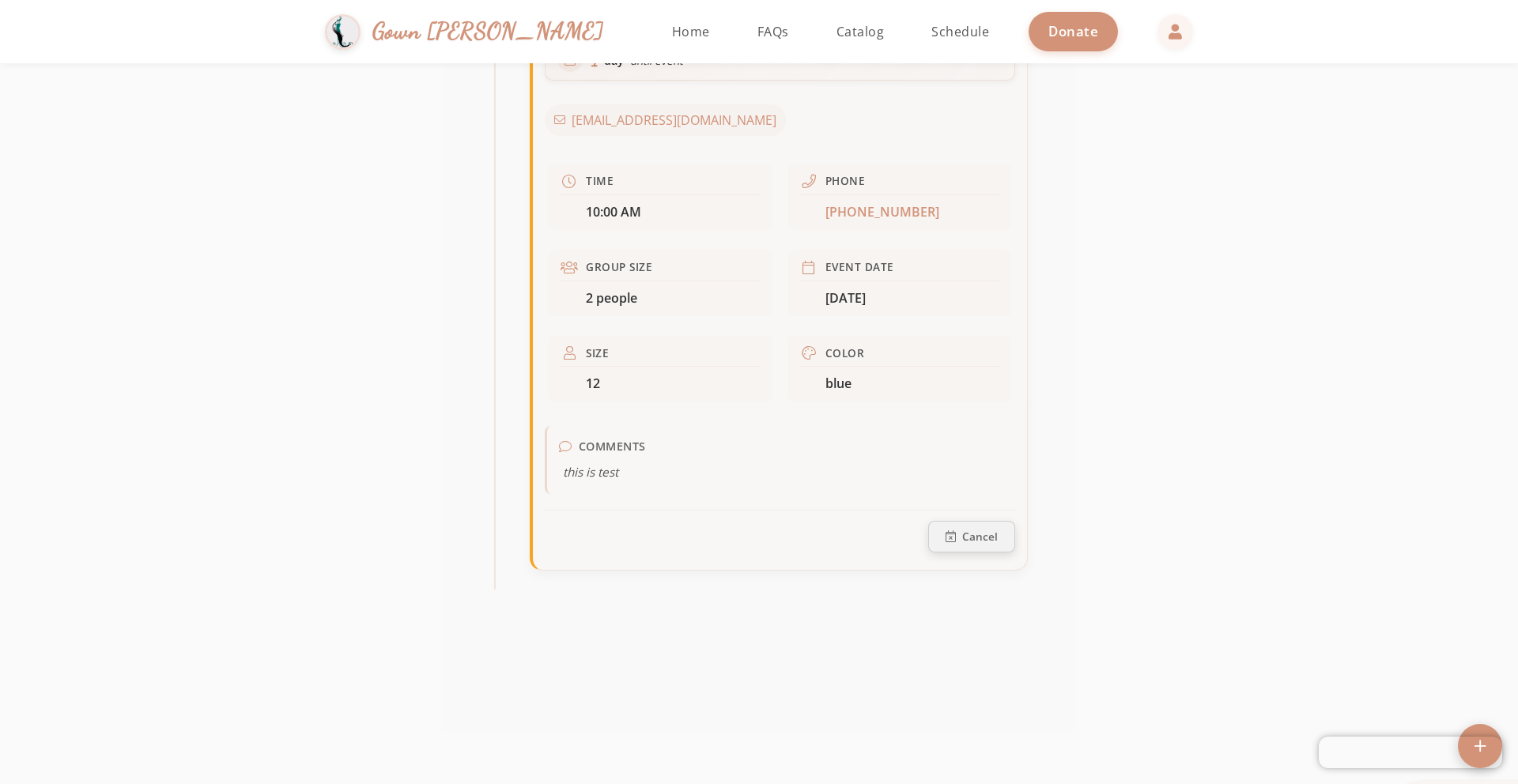
click at [977, 533] on span "Cancel" at bounding box center [980, 537] width 36 height 11
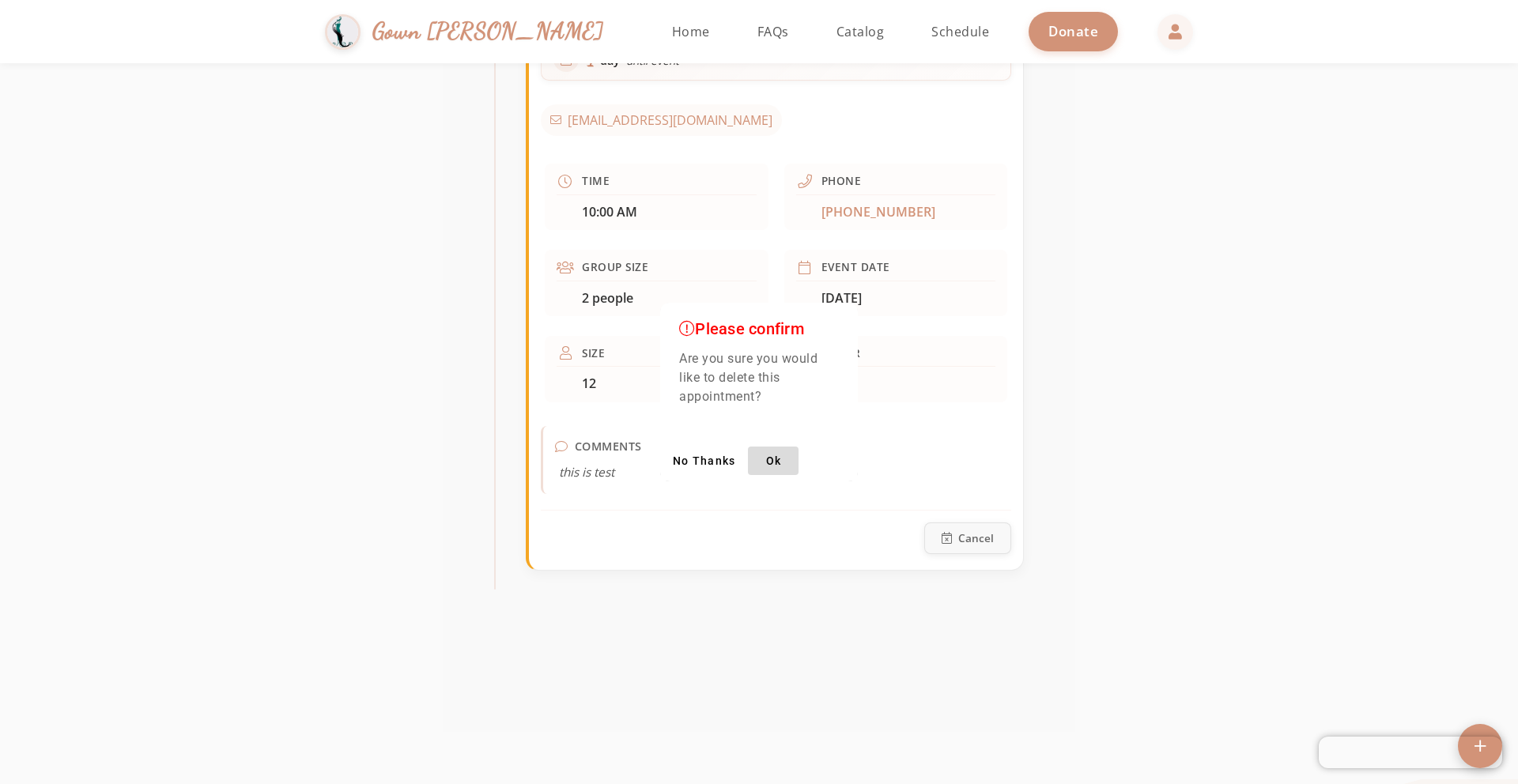
click at [757, 466] on span "button" at bounding box center [773, 460] width 51 height 38
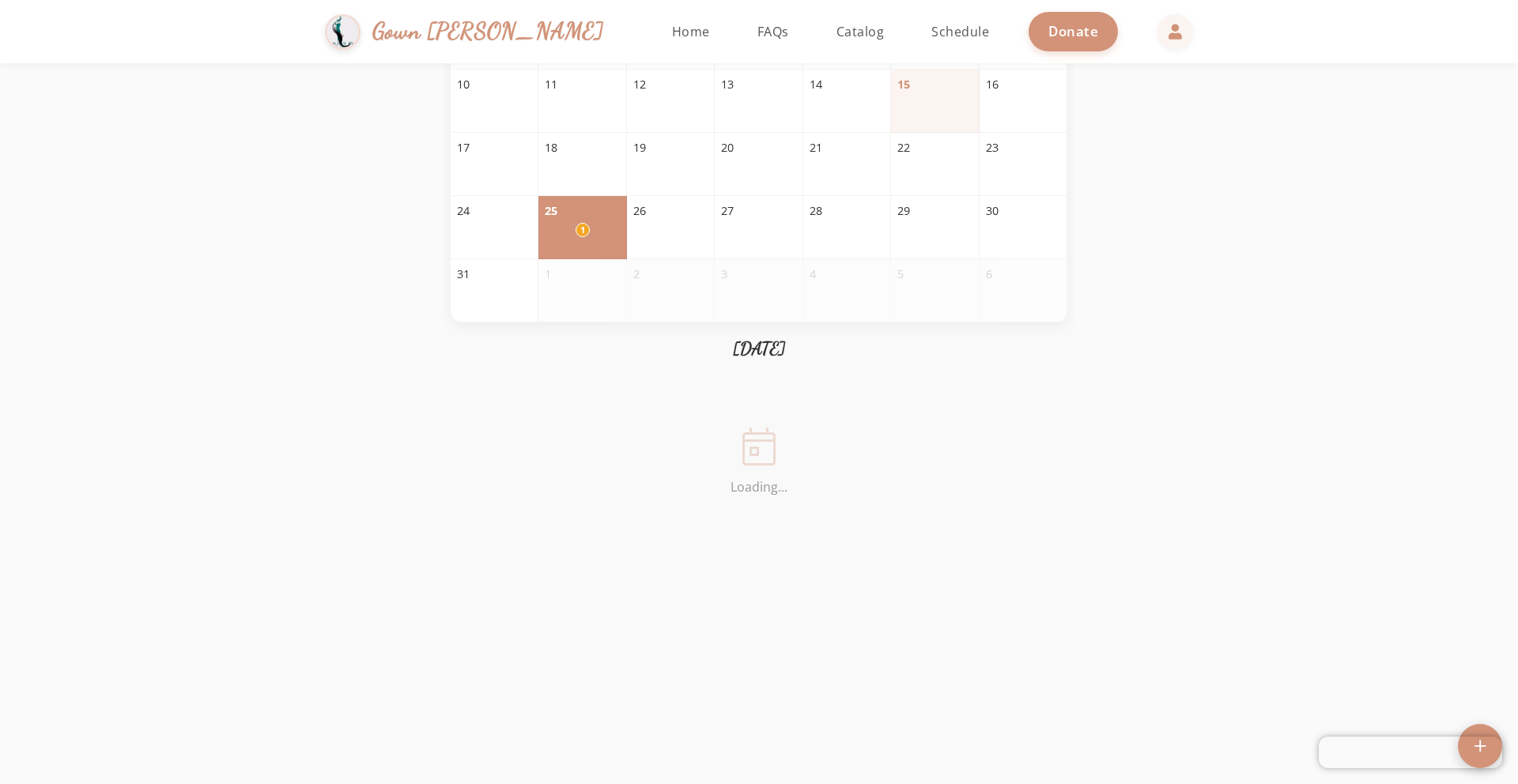
scroll to position [0, 0]
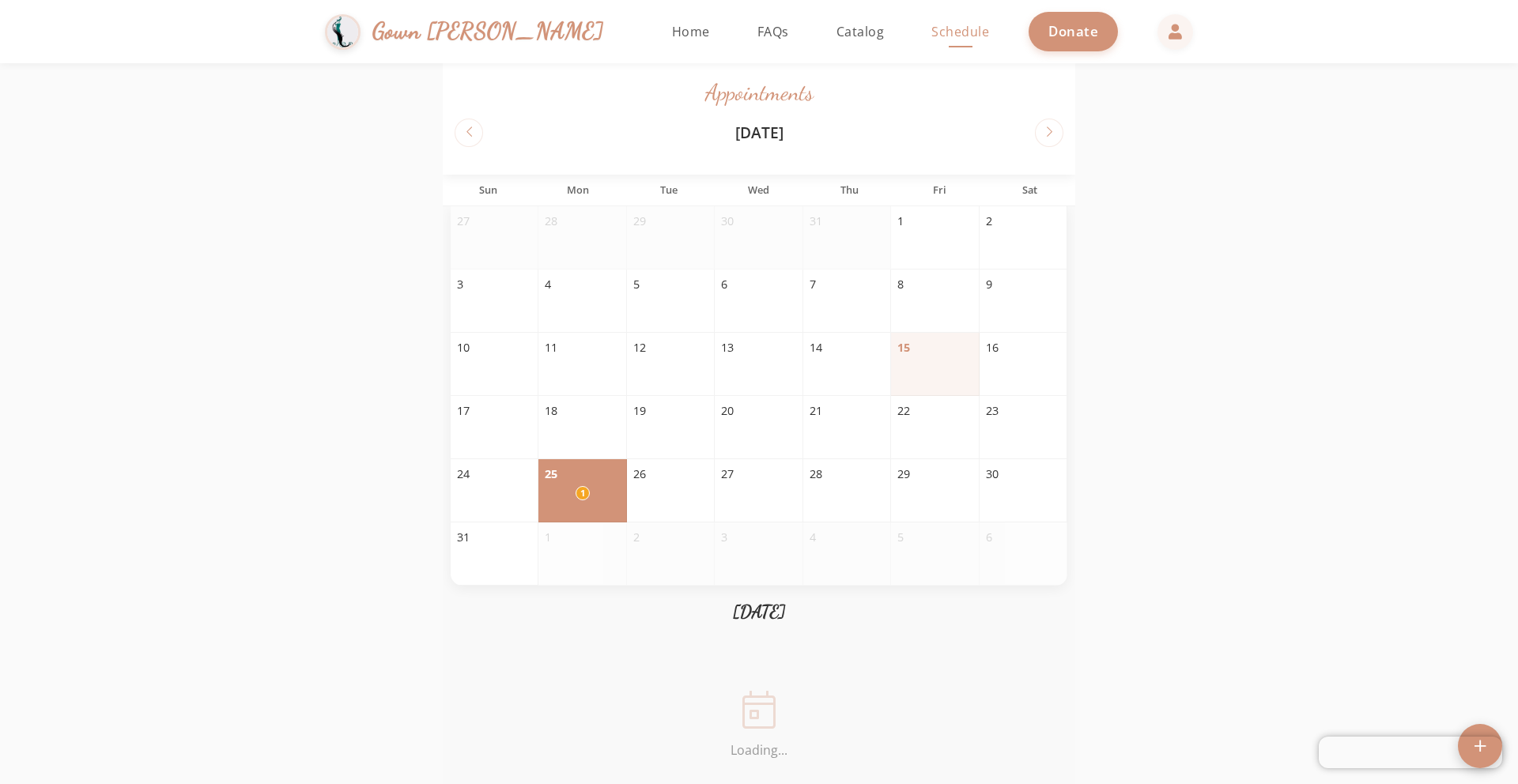
click at [932, 32] on span "Schedule" at bounding box center [960, 31] width 58 height 17
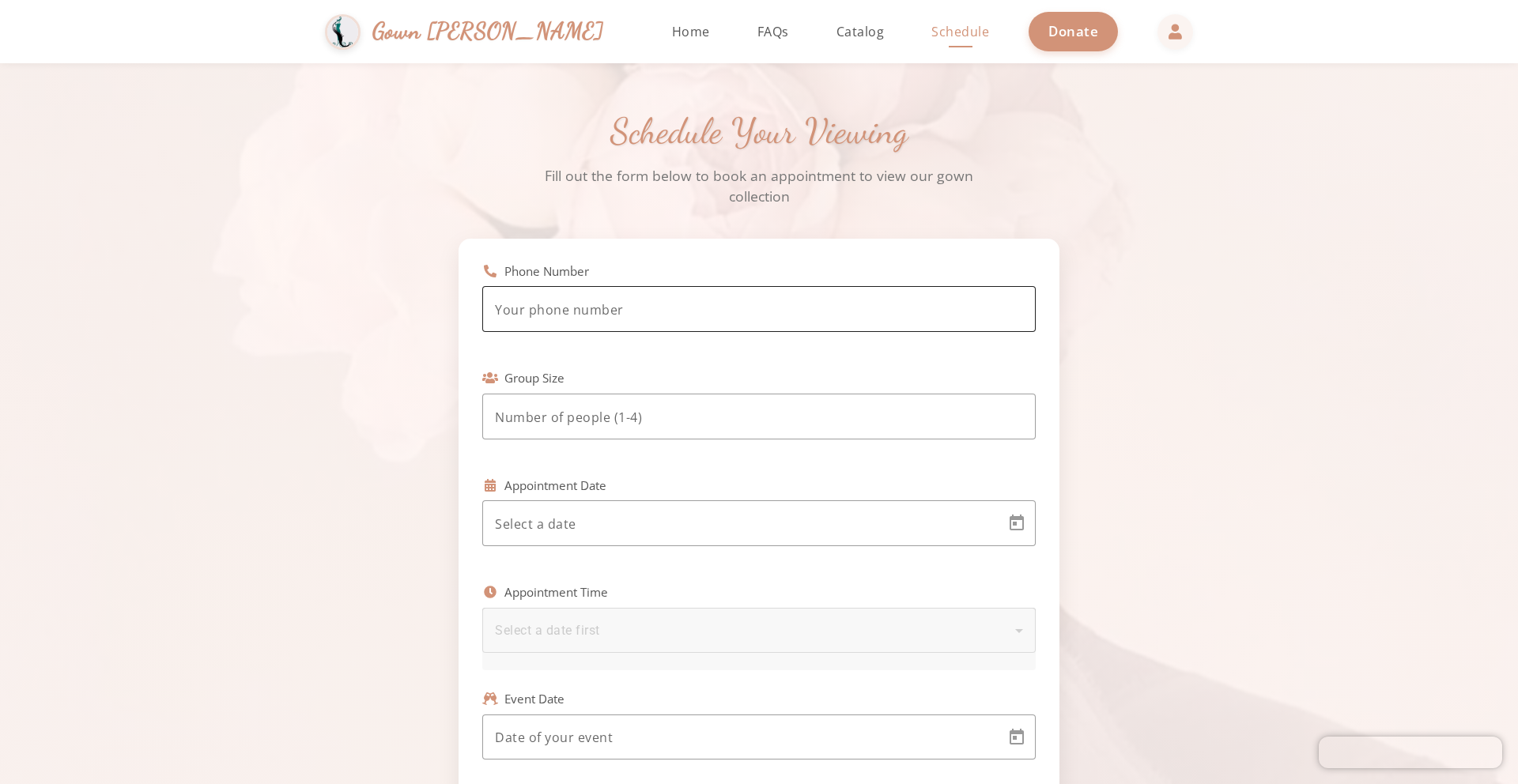
click at [640, 293] on div at bounding box center [759, 309] width 529 height 46
type input "(347) 526-8709"
click at [632, 402] on div at bounding box center [759, 416] width 529 height 46
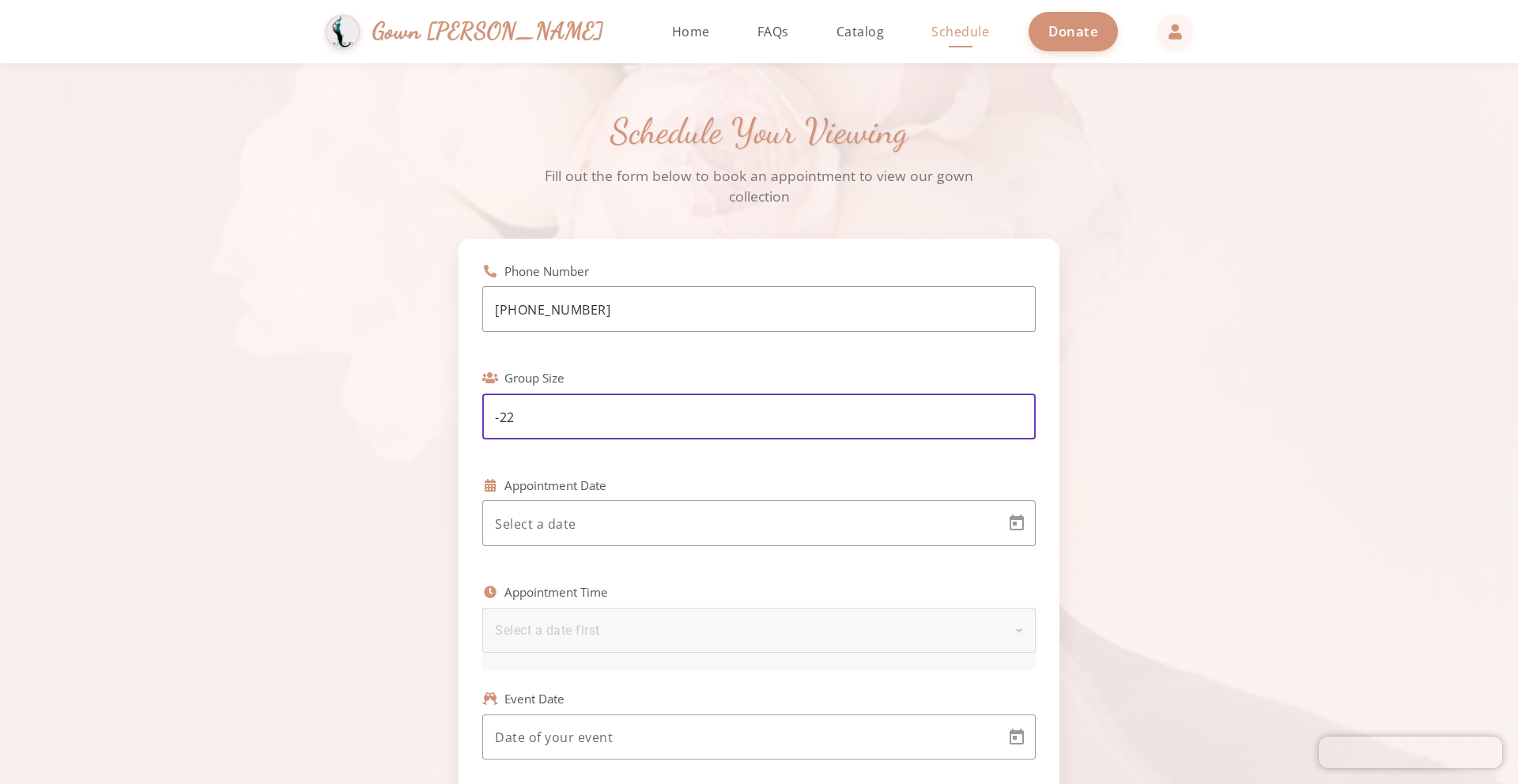
type input "-2"
type input "2"
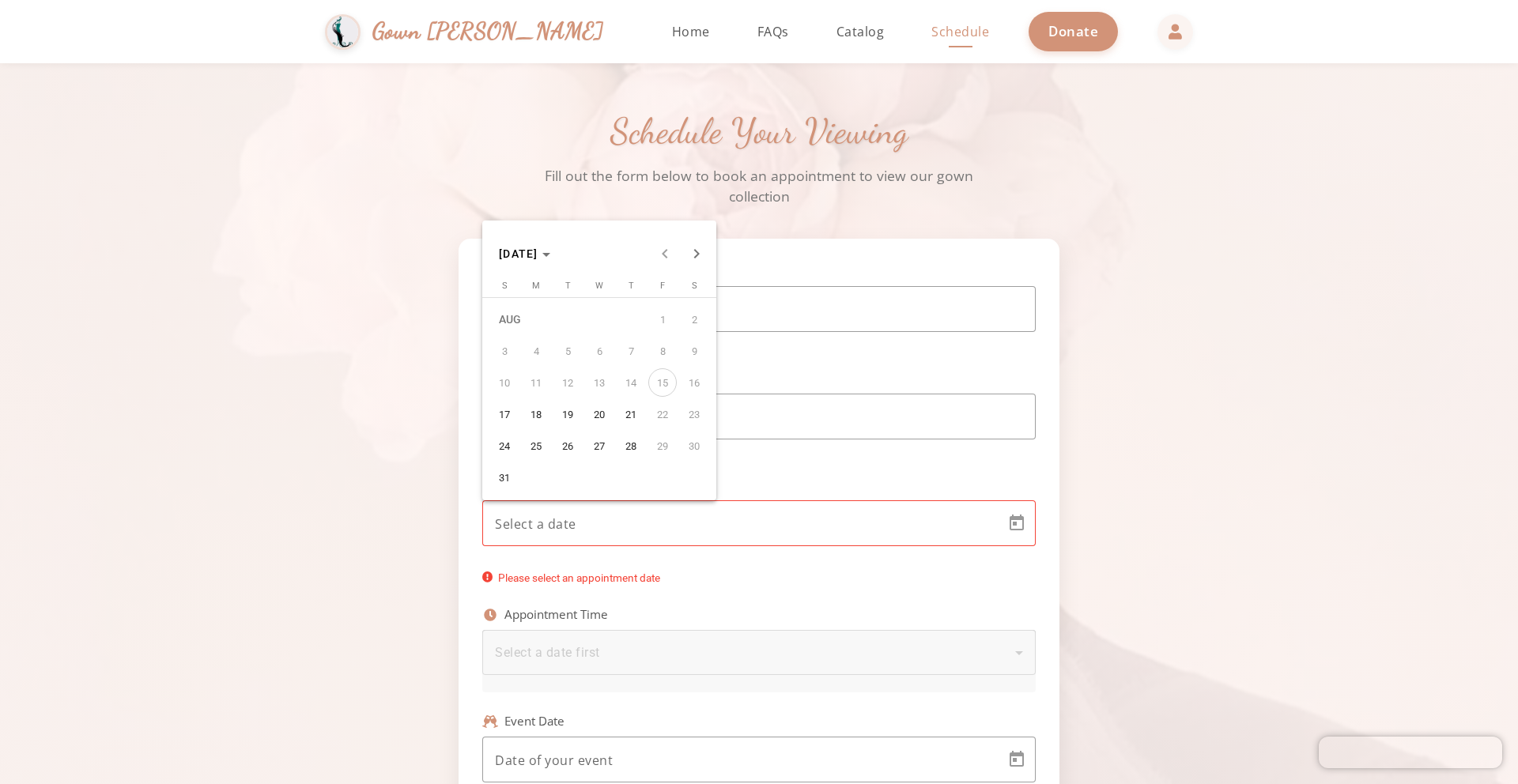
click at [576, 526] on body "Simchas Rochel & Golda Gown Gmach Home Return to homepage Catalog Browse our go…" at bounding box center [759, 392] width 1518 height 784
click at [556, 450] on span "26" at bounding box center [567, 445] width 28 height 28
type input "8/26/2025"
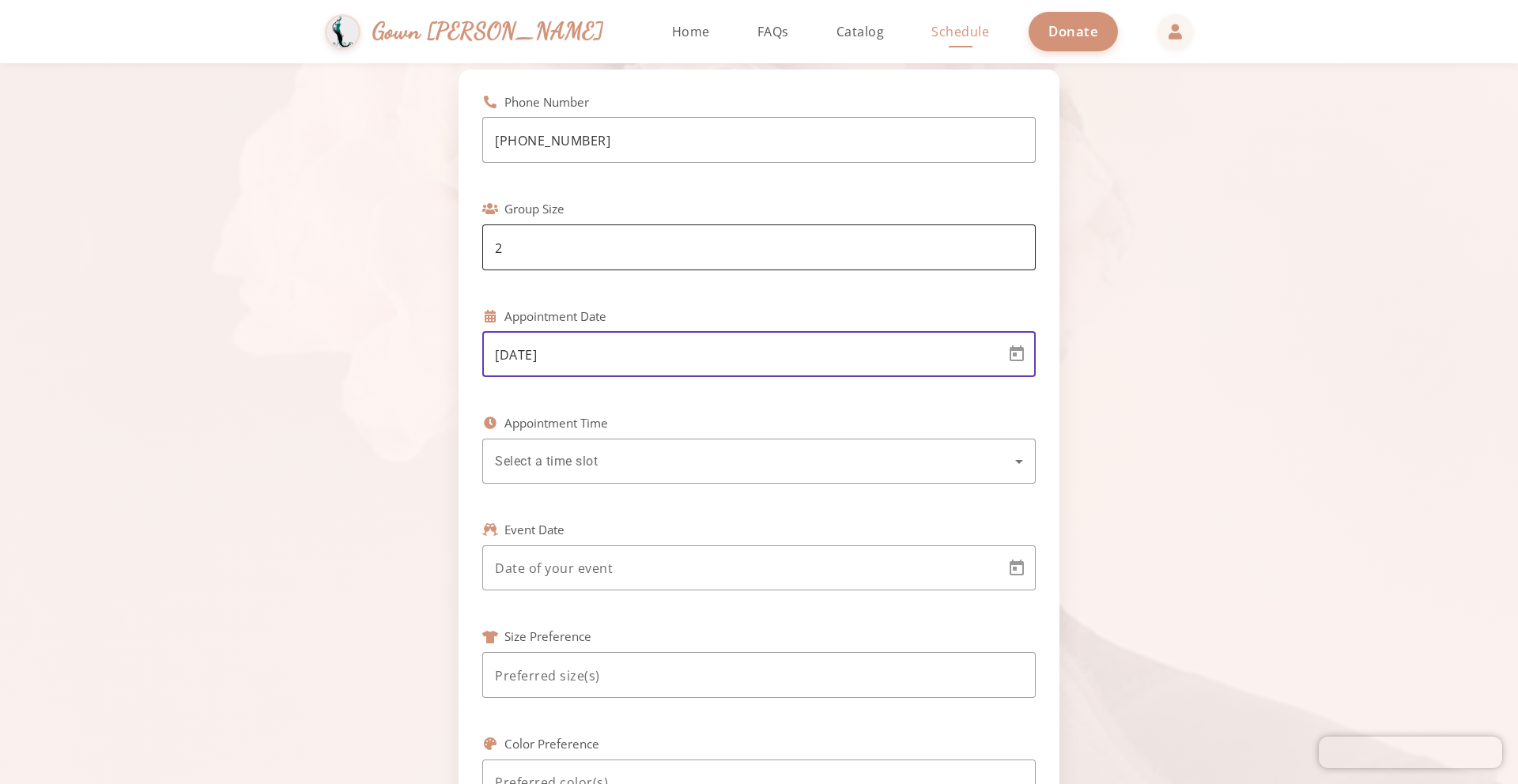
scroll to position [172, 0]
click at [605, 468] on div "Select a time slot" at bounding box center [754, 459] width 520 height 19
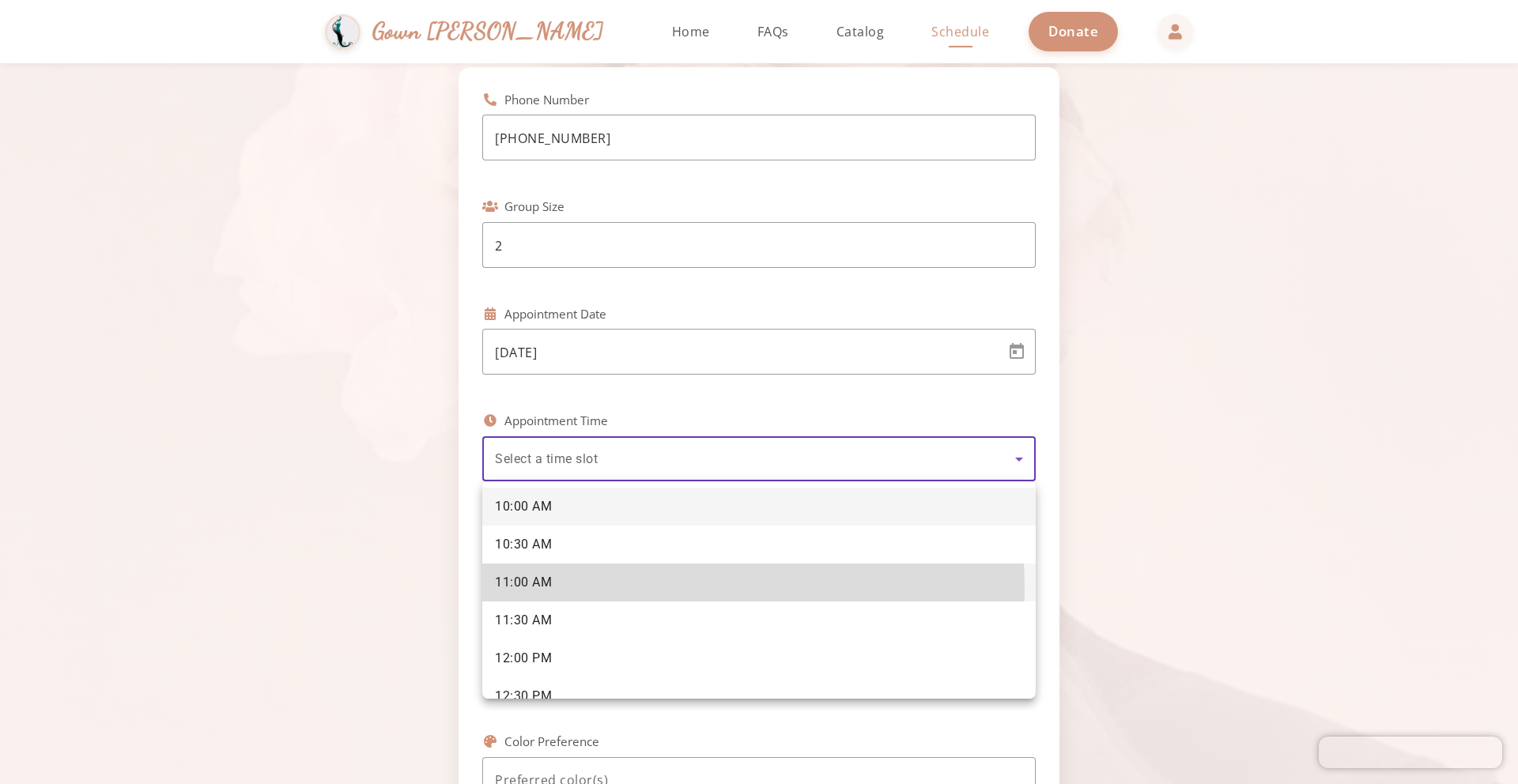
click at [583, 590] on mat-option "11:00 AM" at bounding box center [759, 582] width 553 height 38
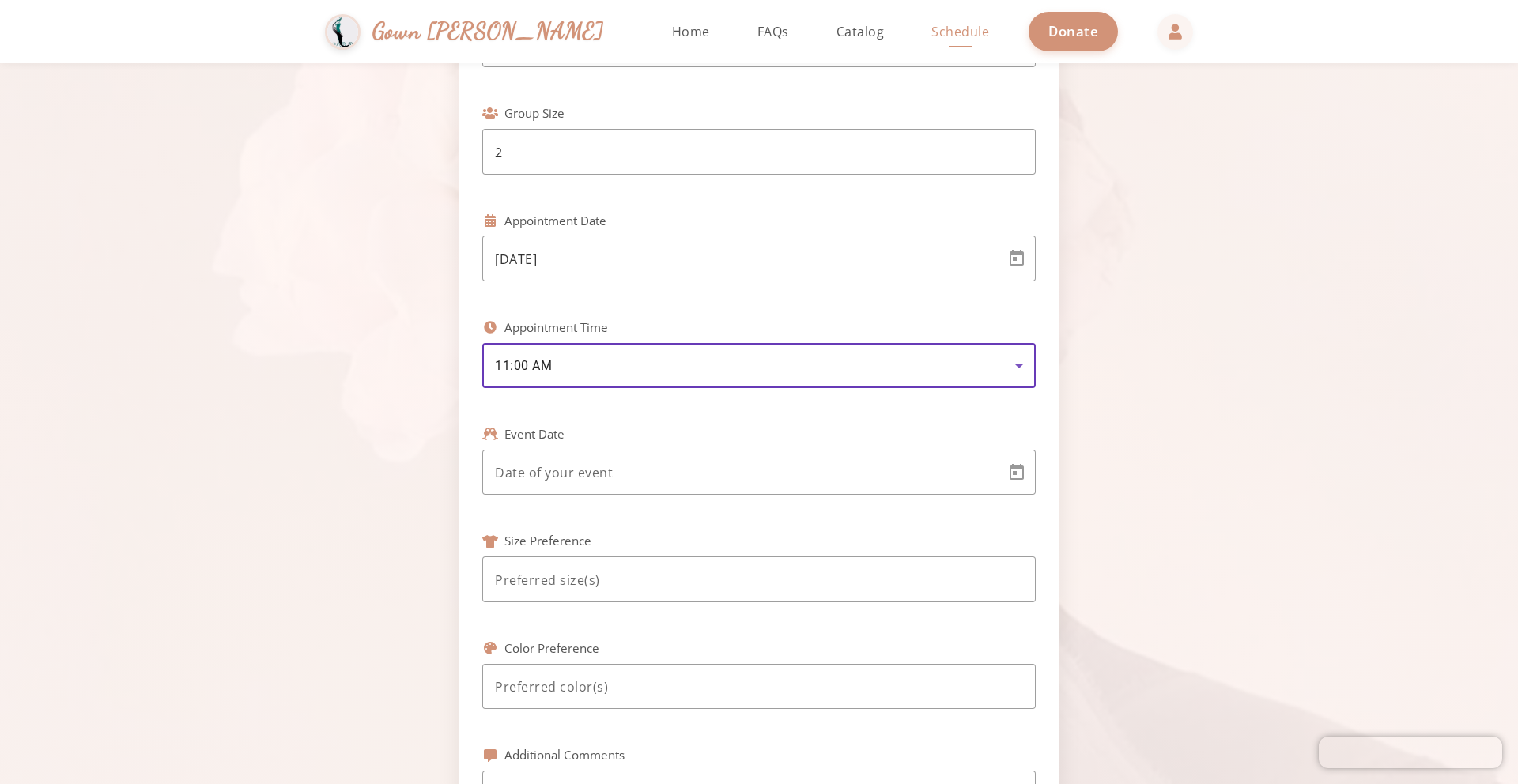
scroll to position [269, 0]
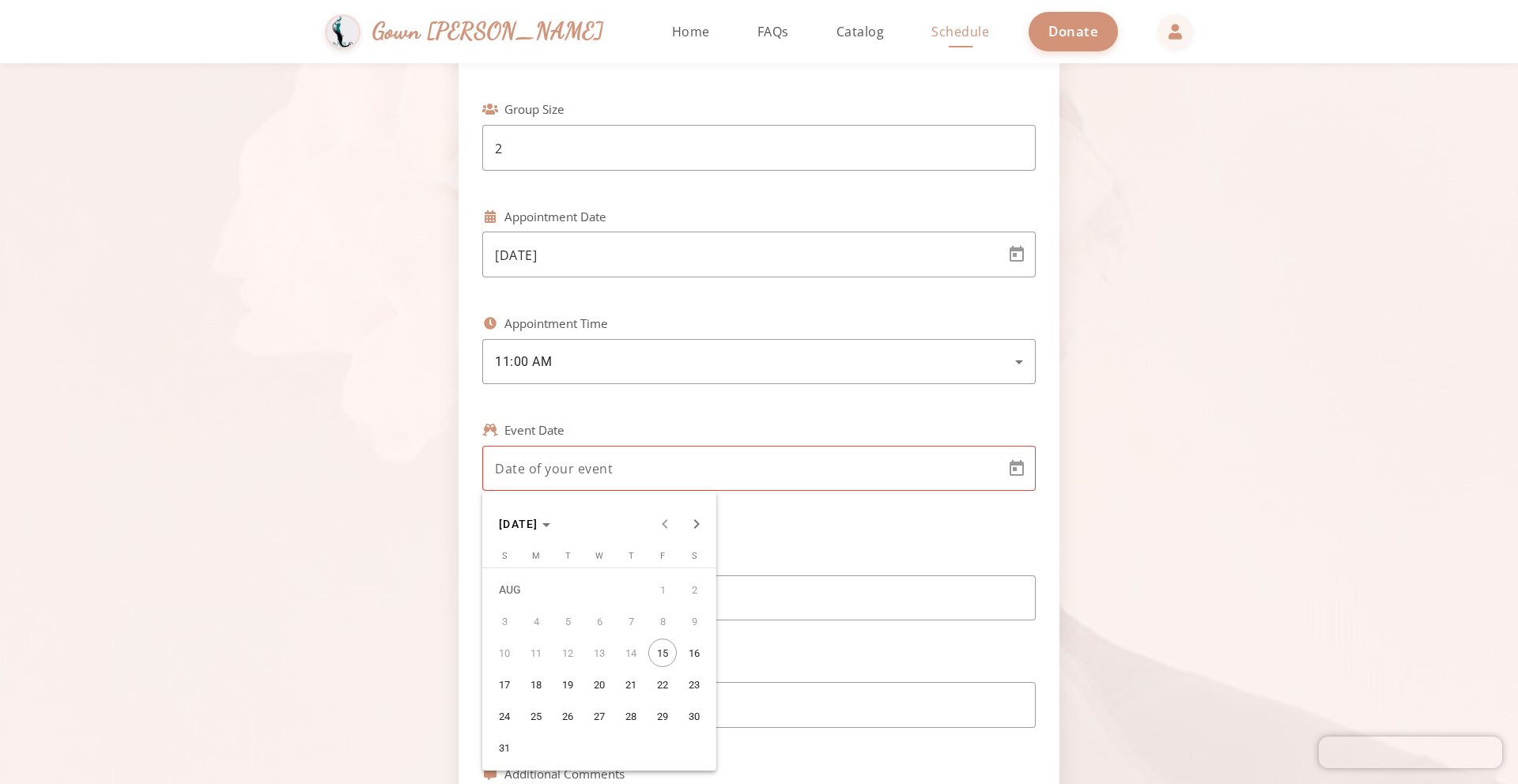
click at [652, 471] on body "Simchas Rochel & Golda Gown Gmach Home Return to homepage Catalog Browse our go…" at bounding box center [759, 392] width 1518 height 784
click at [595, 685] on span "20" at bounding box center [599, 684] width 28 height 28
type input "8/20/2025"
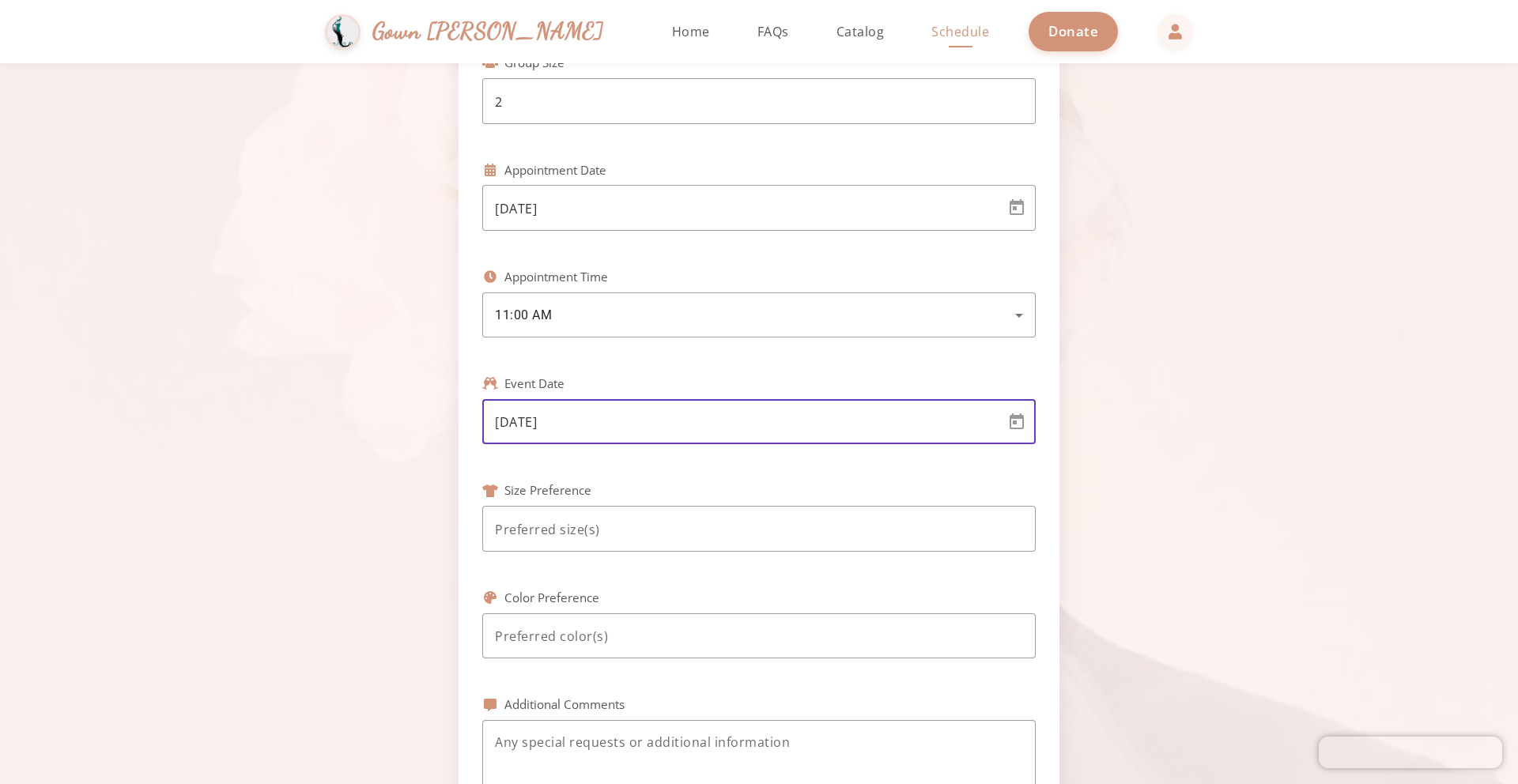
scroll to position [316, 0]
click at [635, 525] on input at bounding box center [759, 528] width 529 height 19
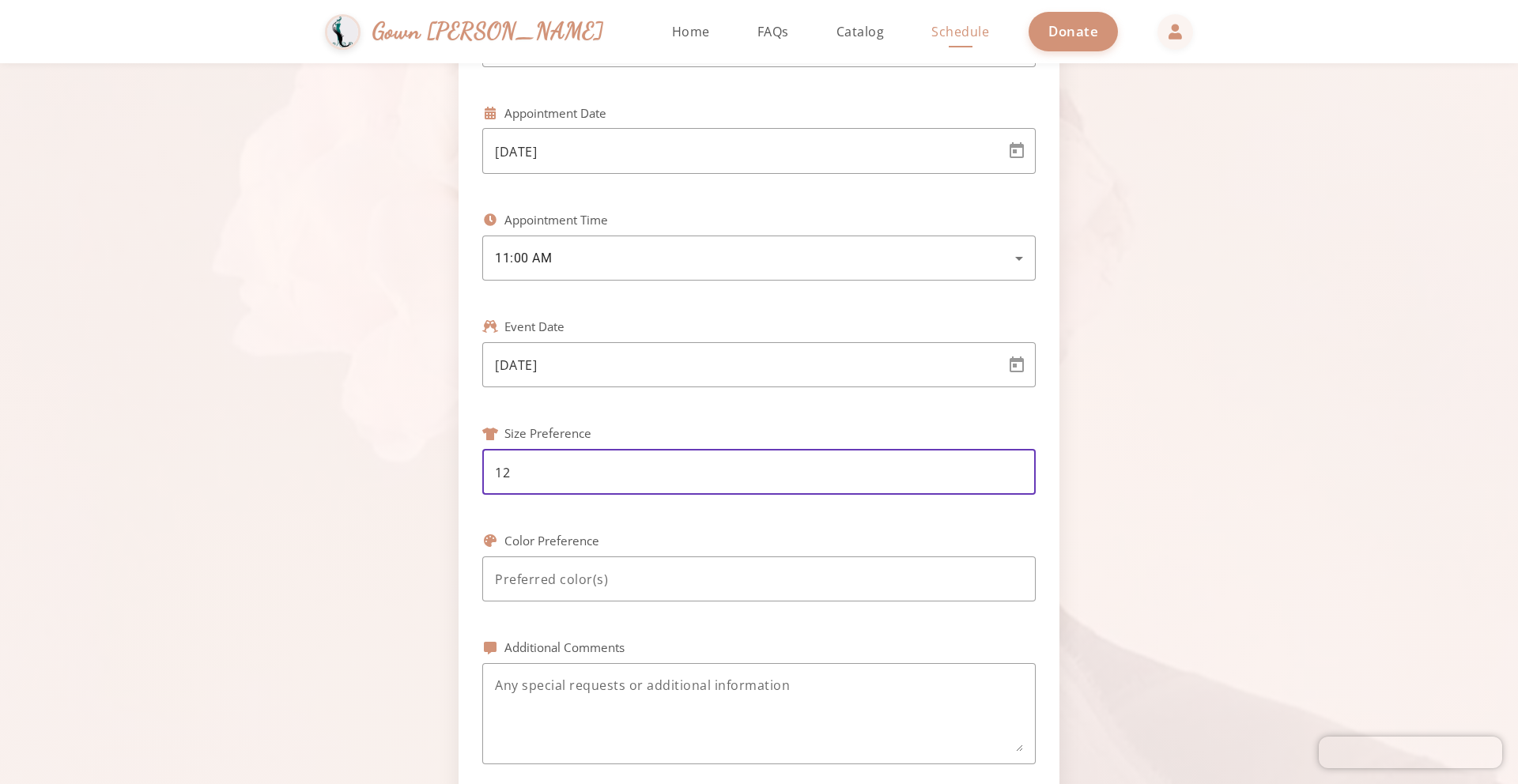
scroll to position [375, 0]
type input "12"
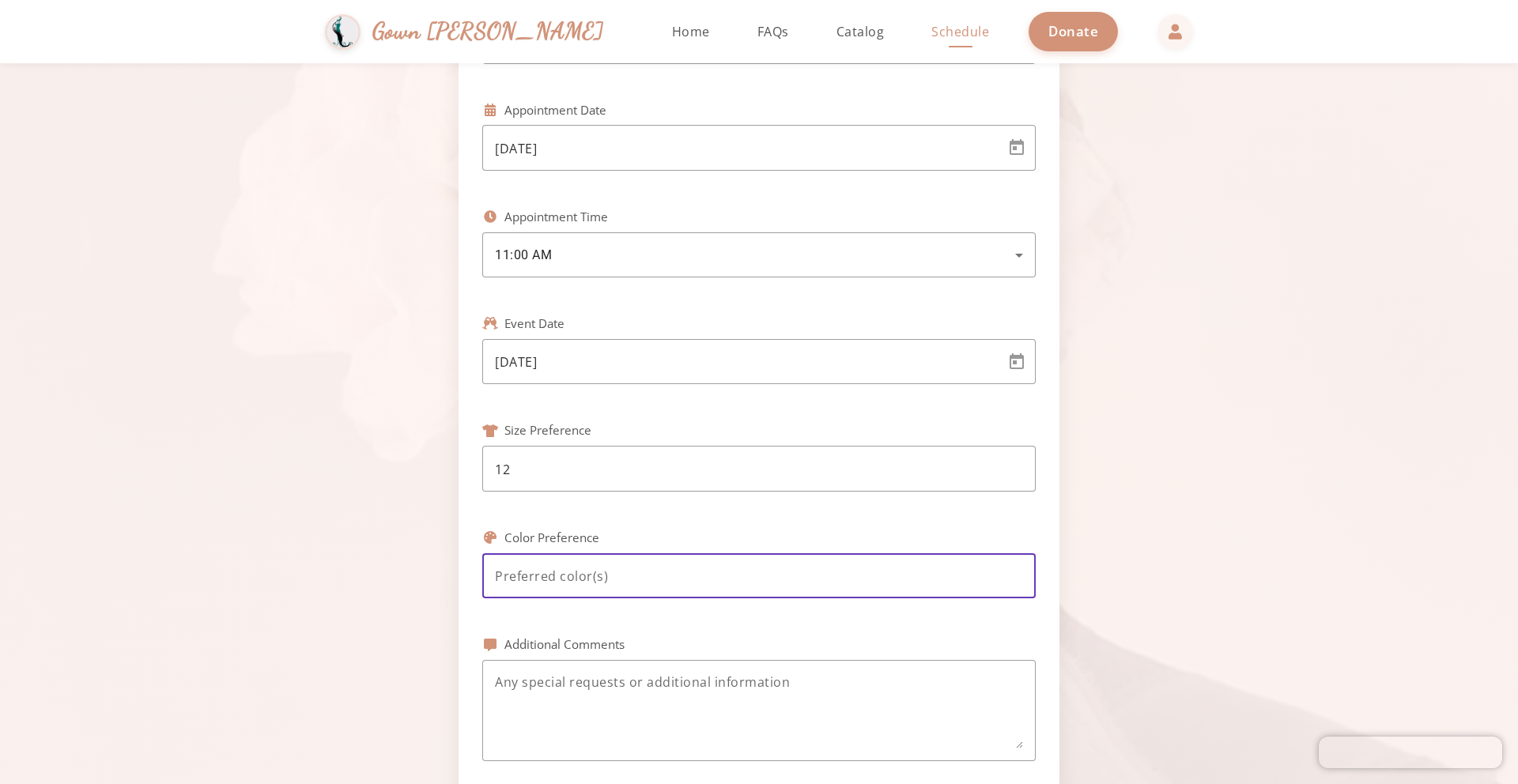
click at [623, 575] on input at bounding box center [759, 576] width 529 height 19
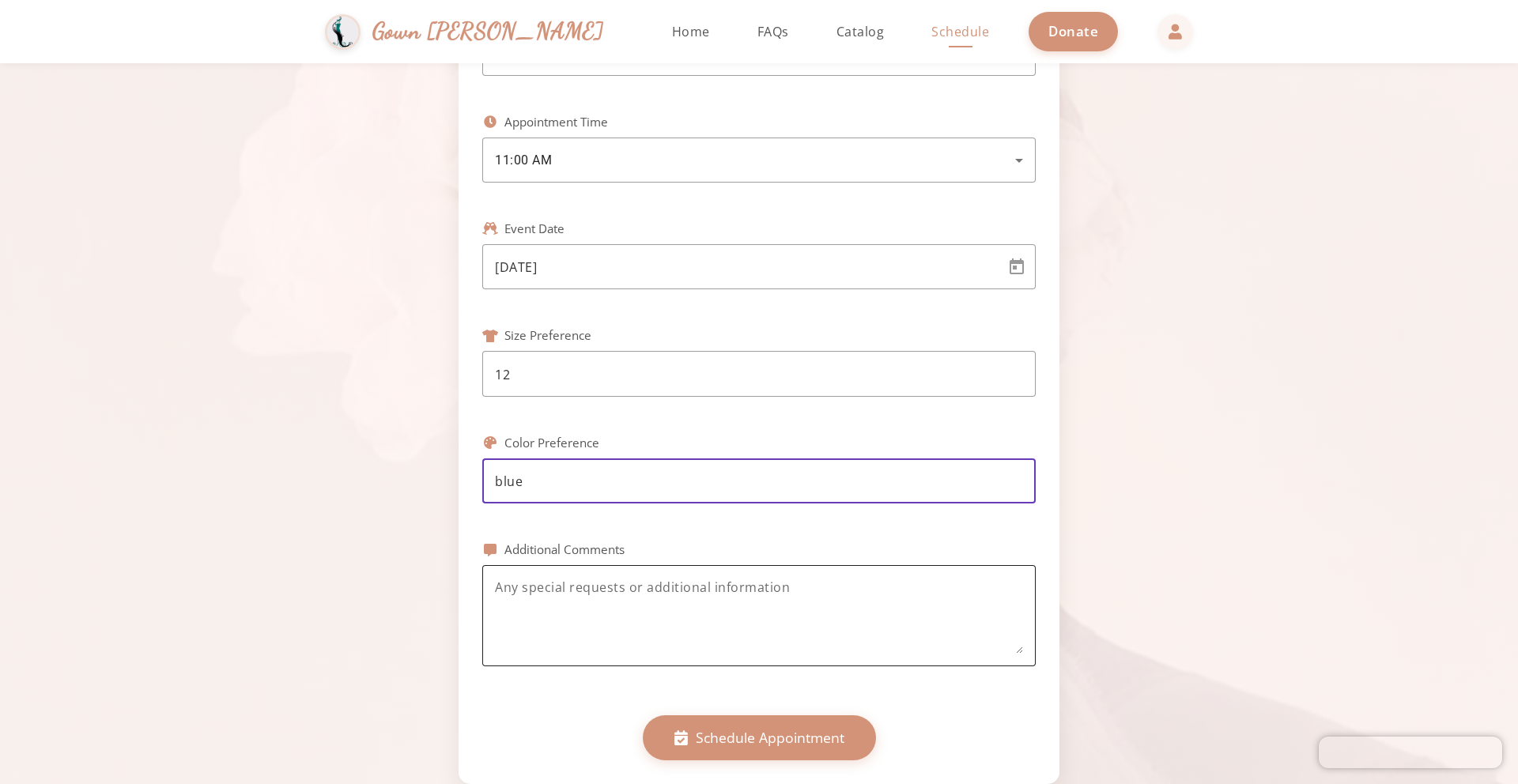
scroll to position [493, 0]
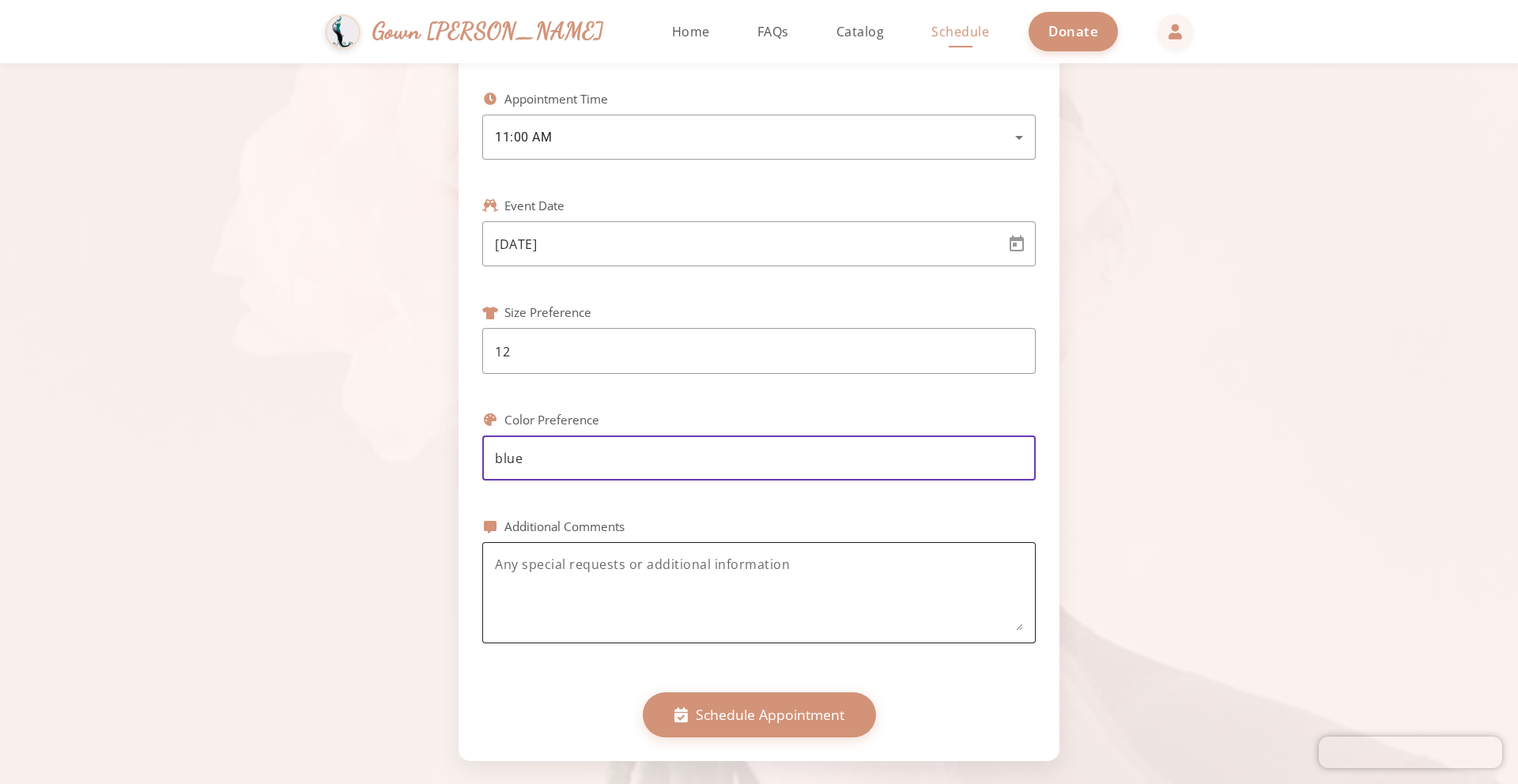
type input "blue"
click at [608, 588] on textarea at bounding box center [759, 592] width 529 height 75
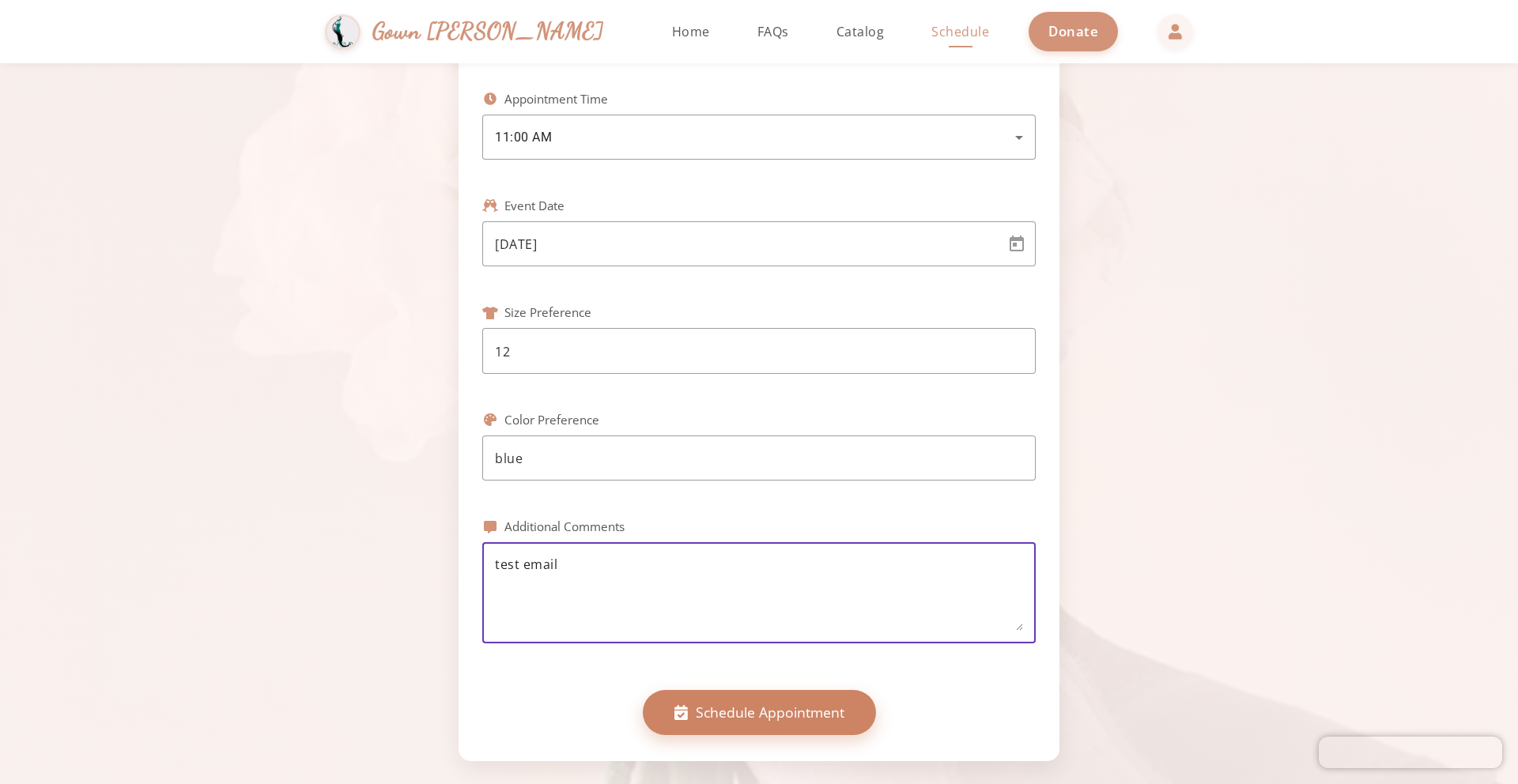
type textarea "test email"
click at [785, 699] on button "Schedule Appointment" at bounding box center [759, 711] width 233 height 44
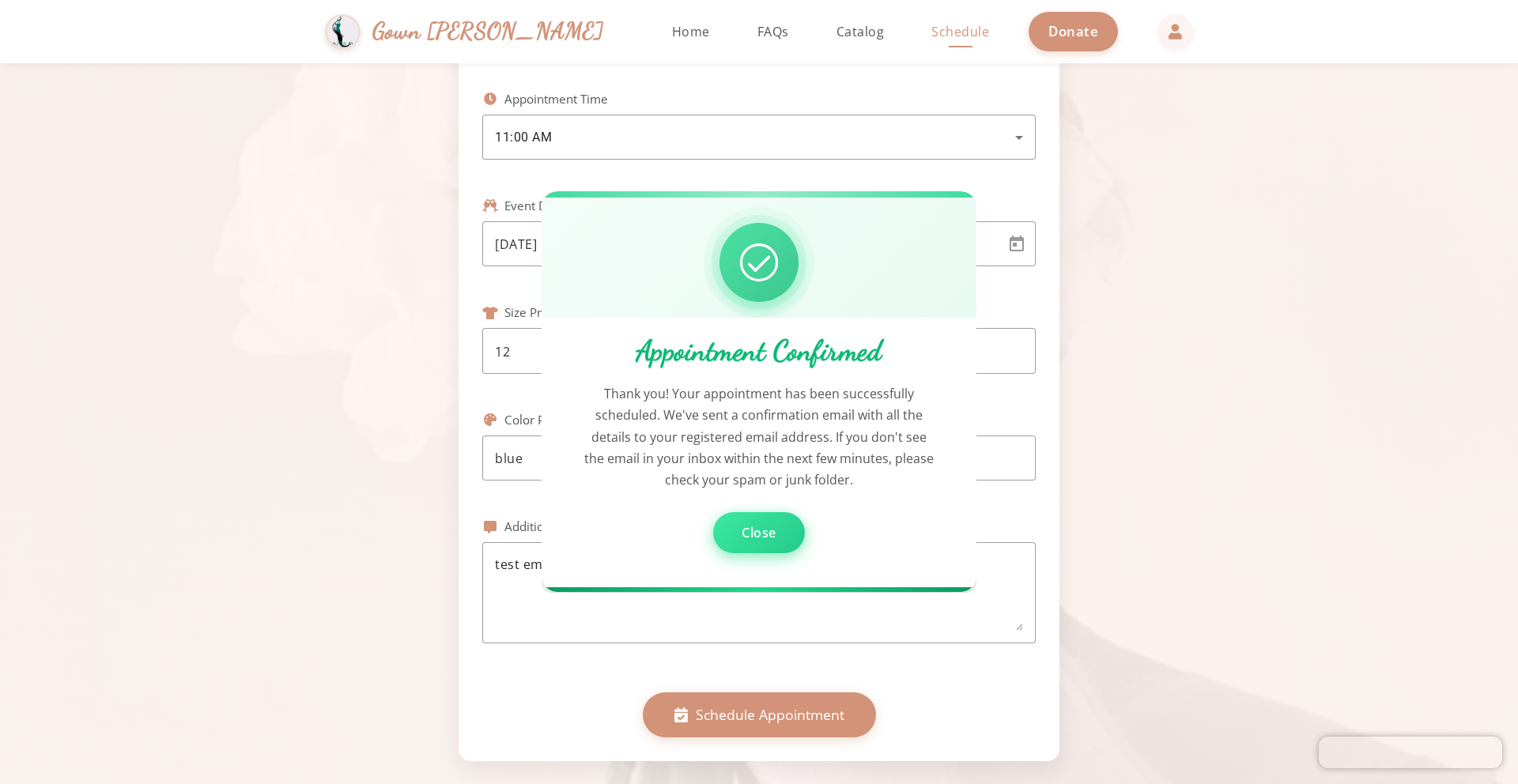
click at [774, 521] on button "Close" at bounding box center [759, 534] width 92 height 42
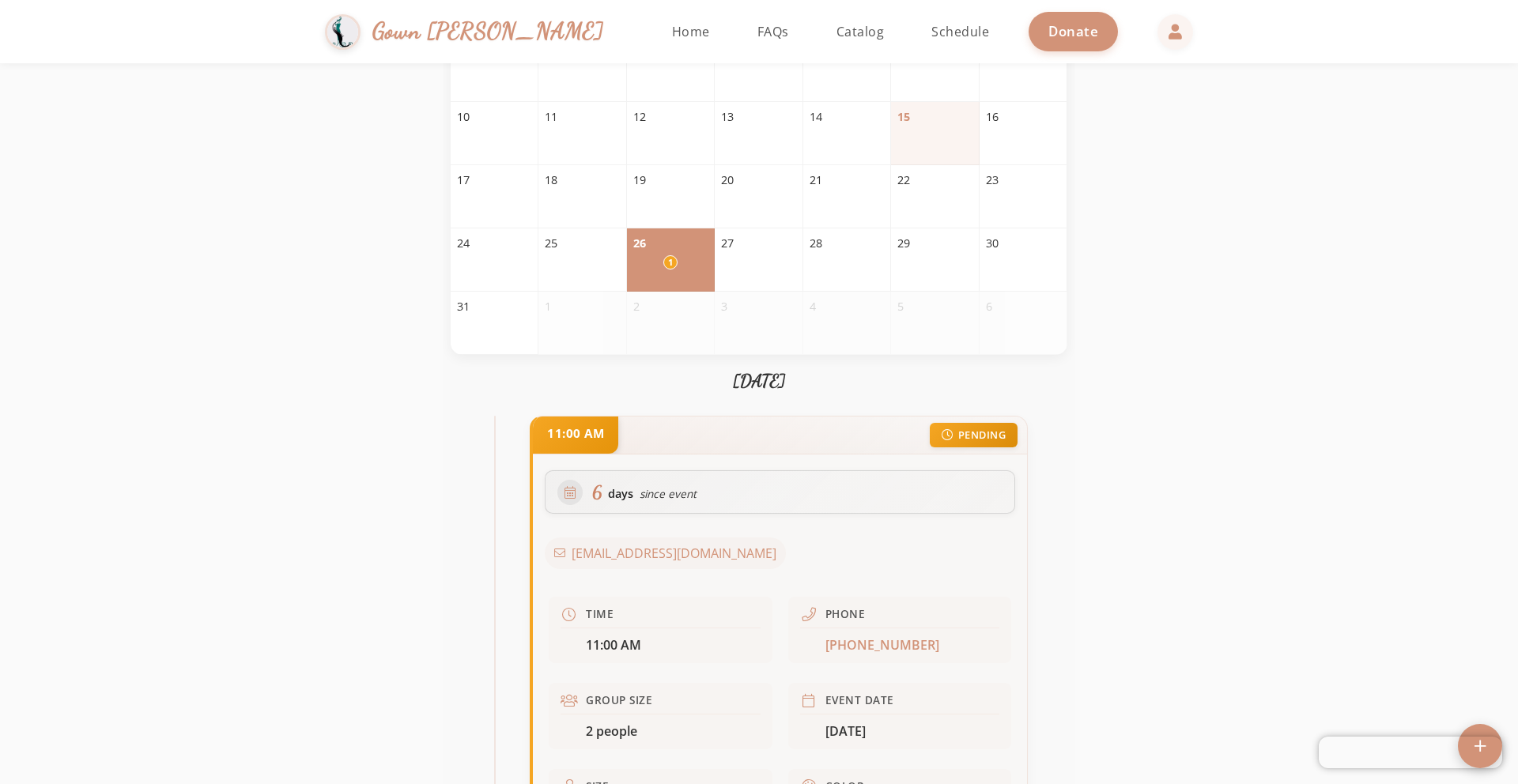
scroll to position [222, 0]
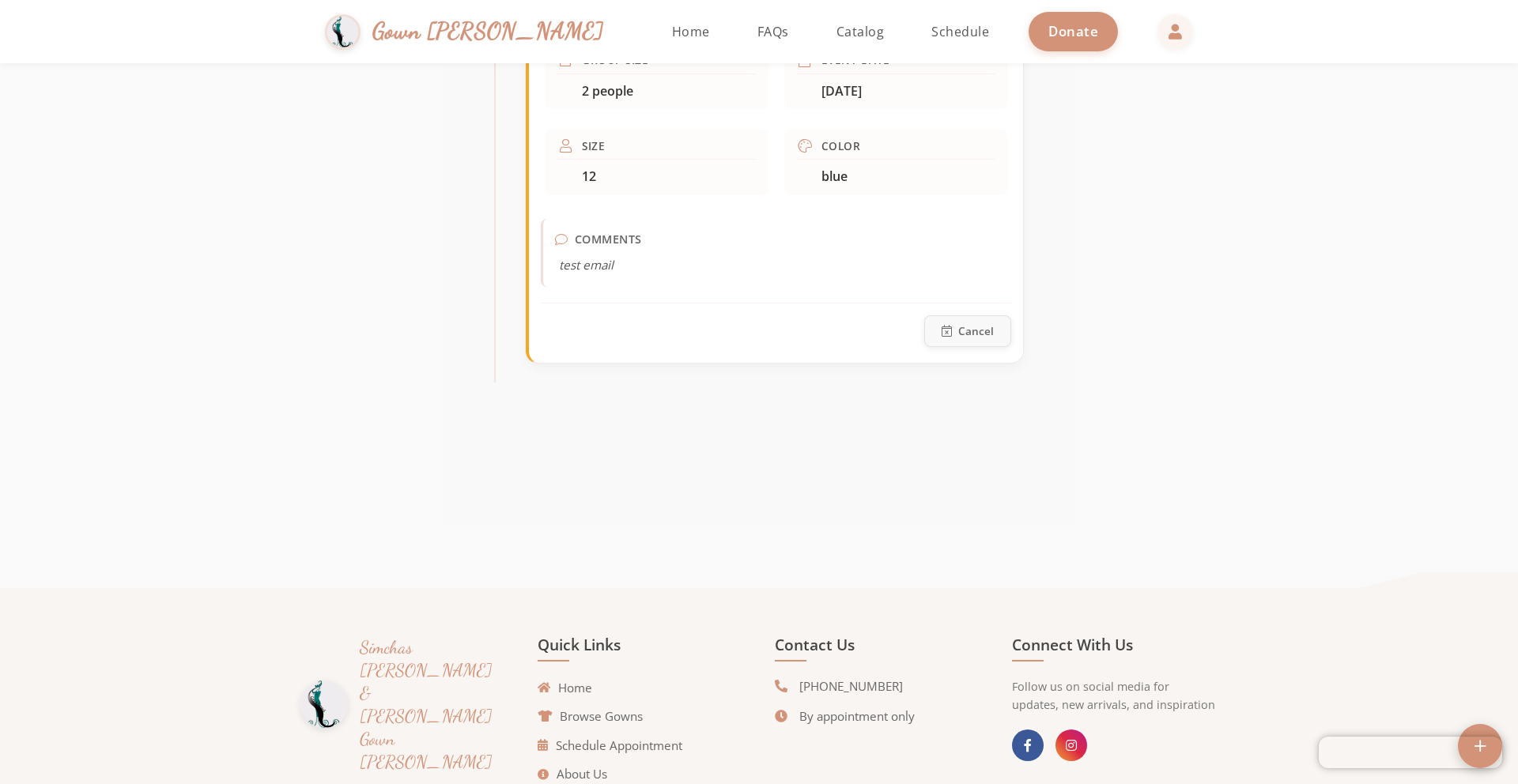
scroll to position [761, 0]
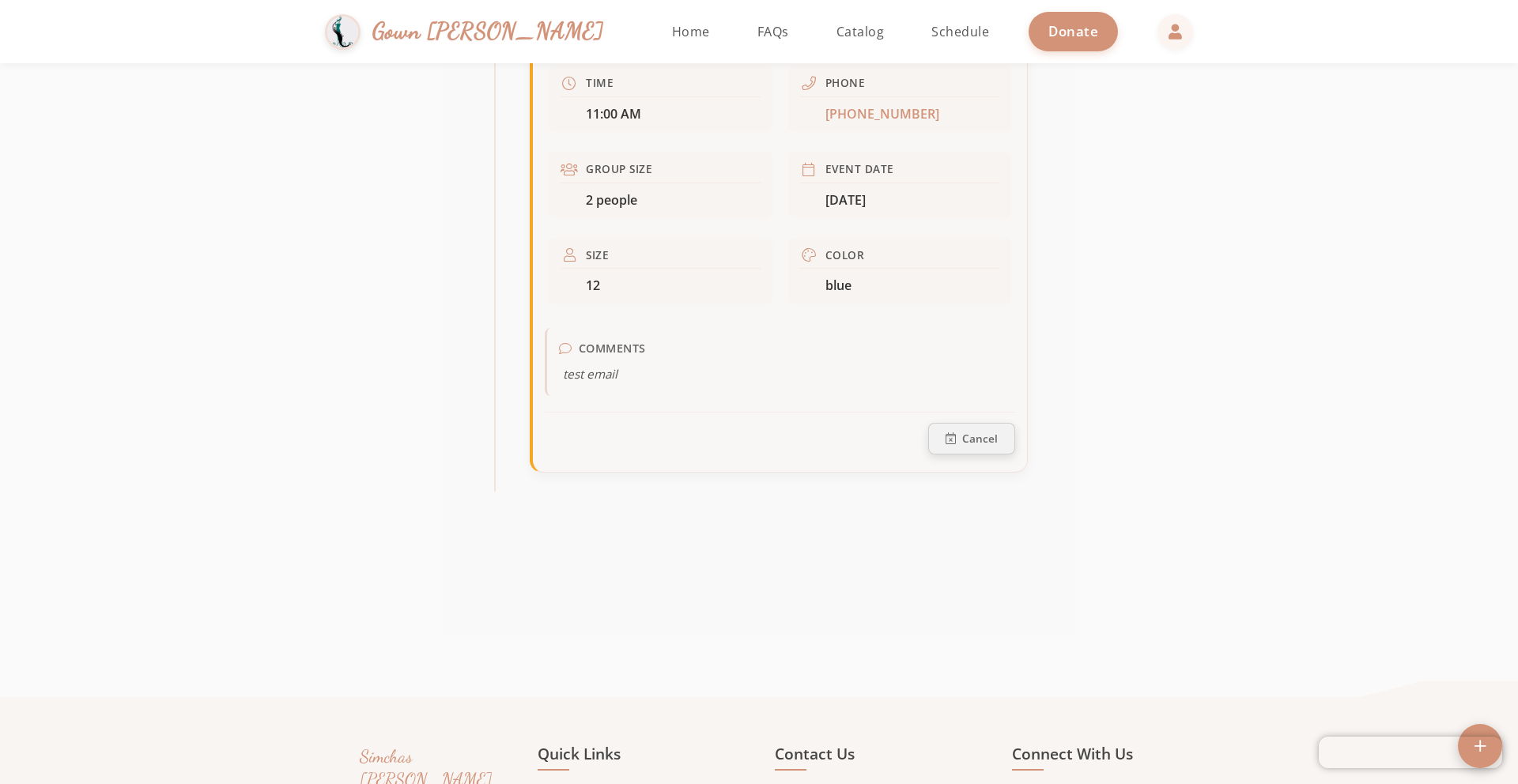
click at [959, 436] on button "Cancel" at bounding box center [971, 439] width 87 height 32
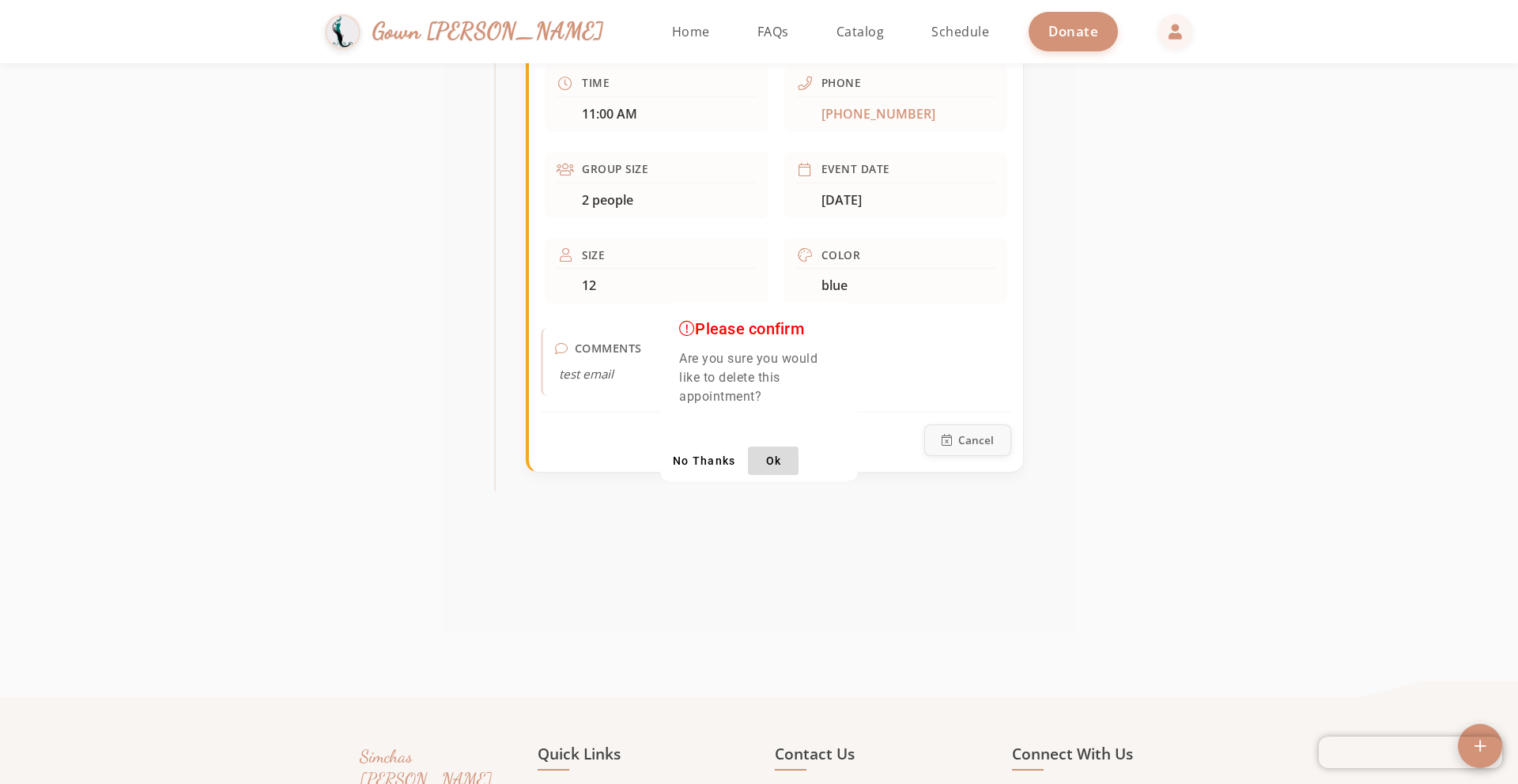
click at [758, 455] on span "button" at bounding box center [773, 460] width 51 height 38
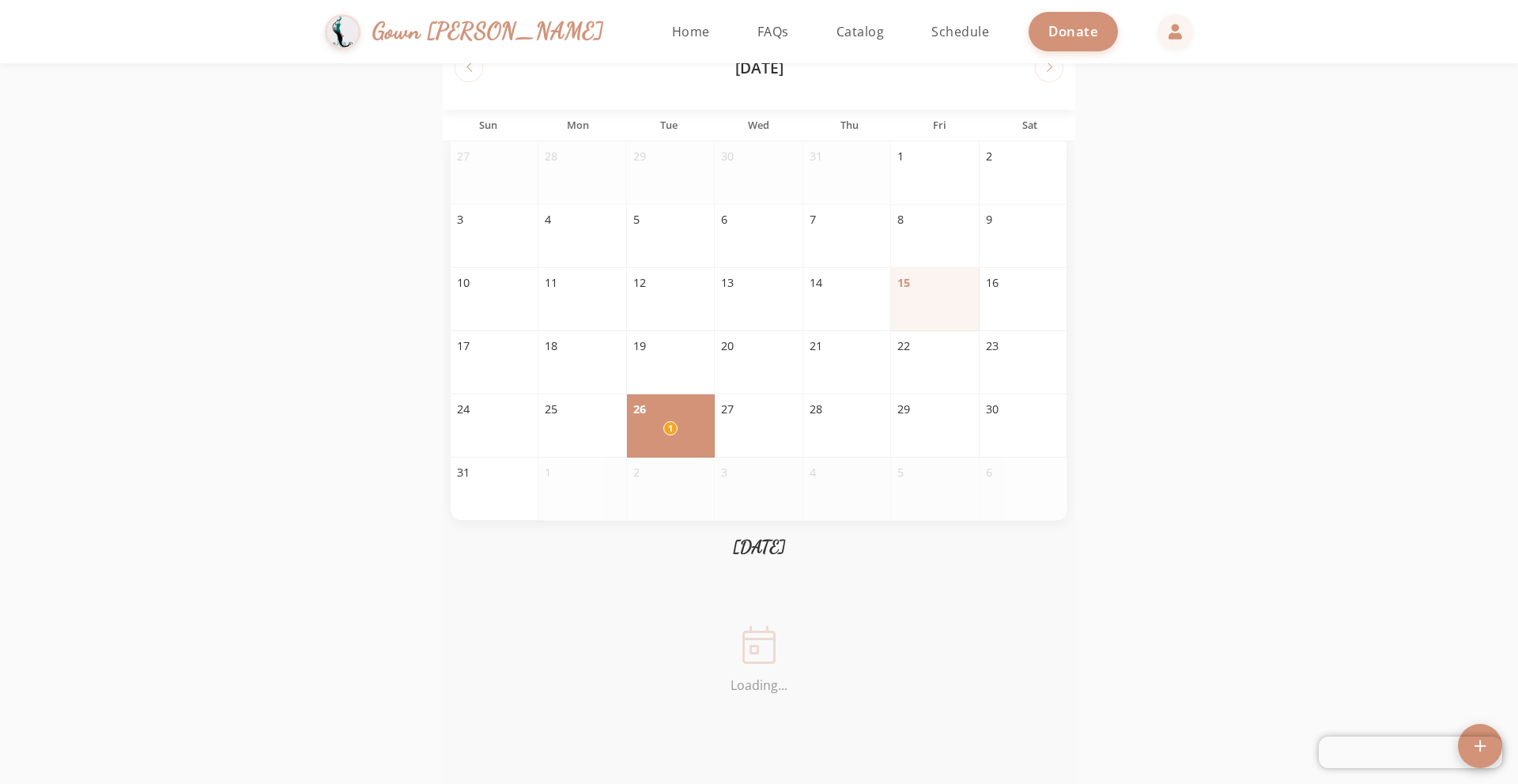
scroll to position [0, 0]
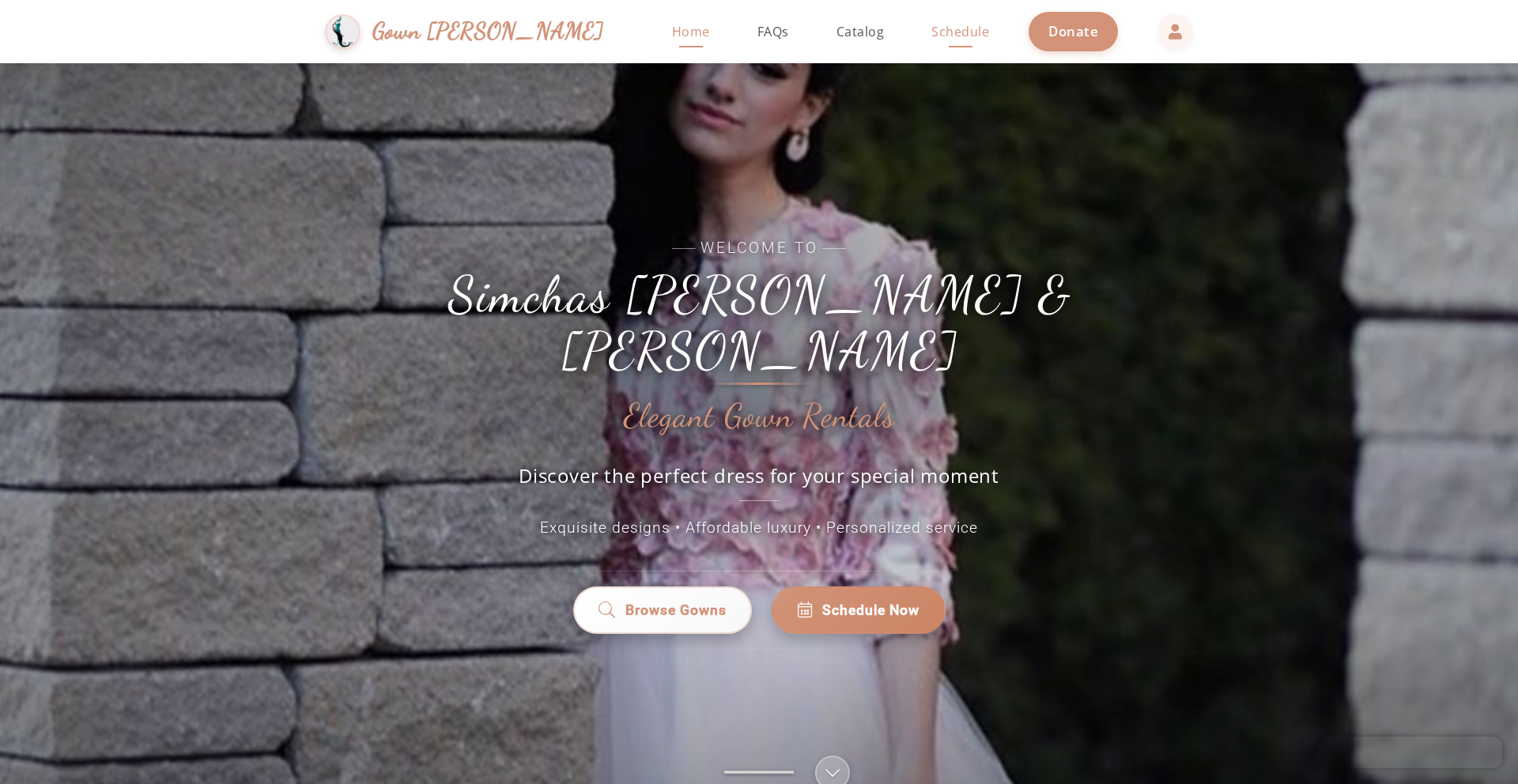
click at [932, 40] on span "Schedule" at bounding box center [960, 31] width 58 height 17
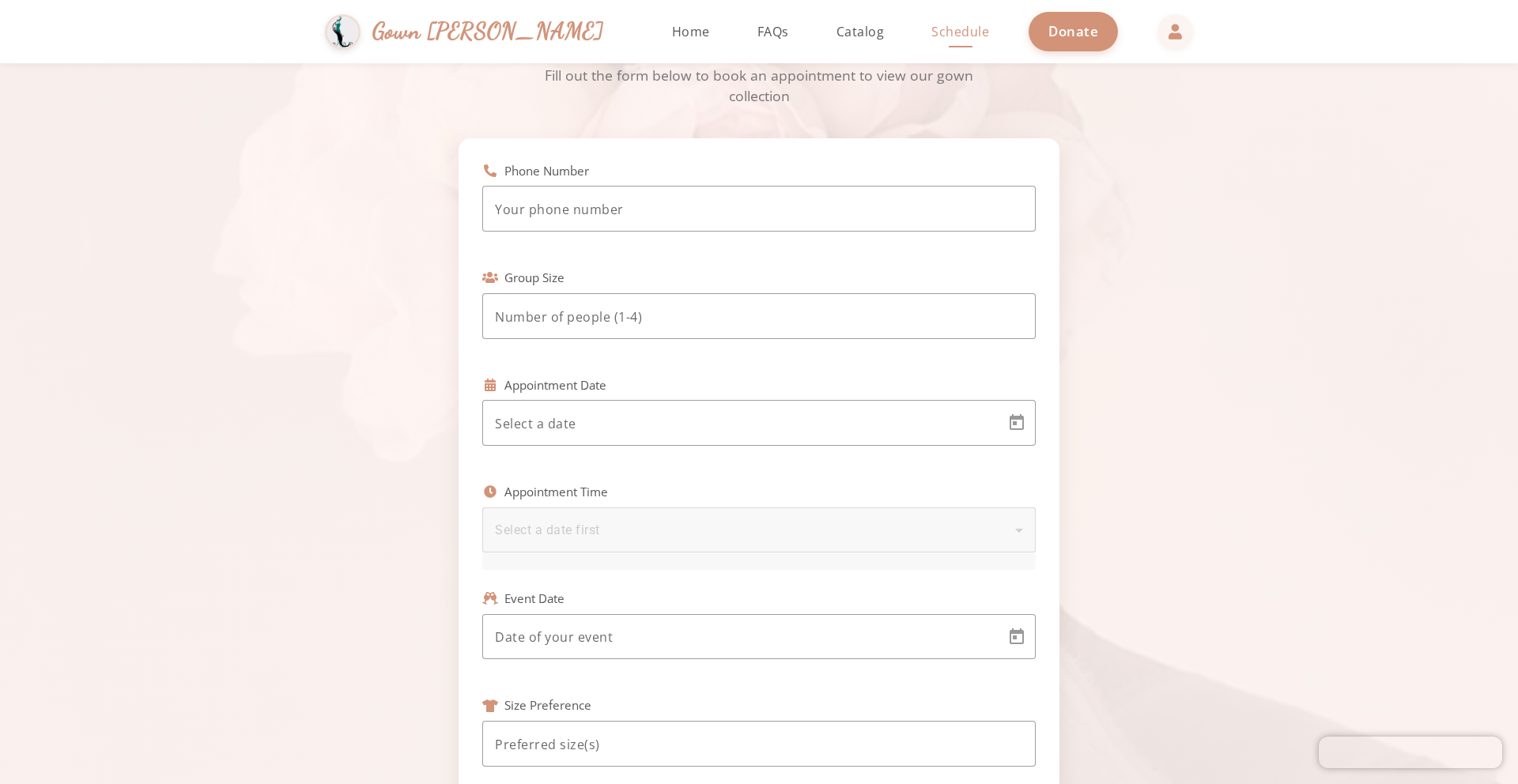
scroll to position [101, 0]
click at [622, 415] on body "Simchas [PERSON_NAME] & [PERSON_NAME] Gown [PERSON_NAME] Home Return to homepag…" at bounding box center [759, 392] width 1518 height 784
click at [507, 645] on span "17" at bounding box center [504, 639] width 28 height 28
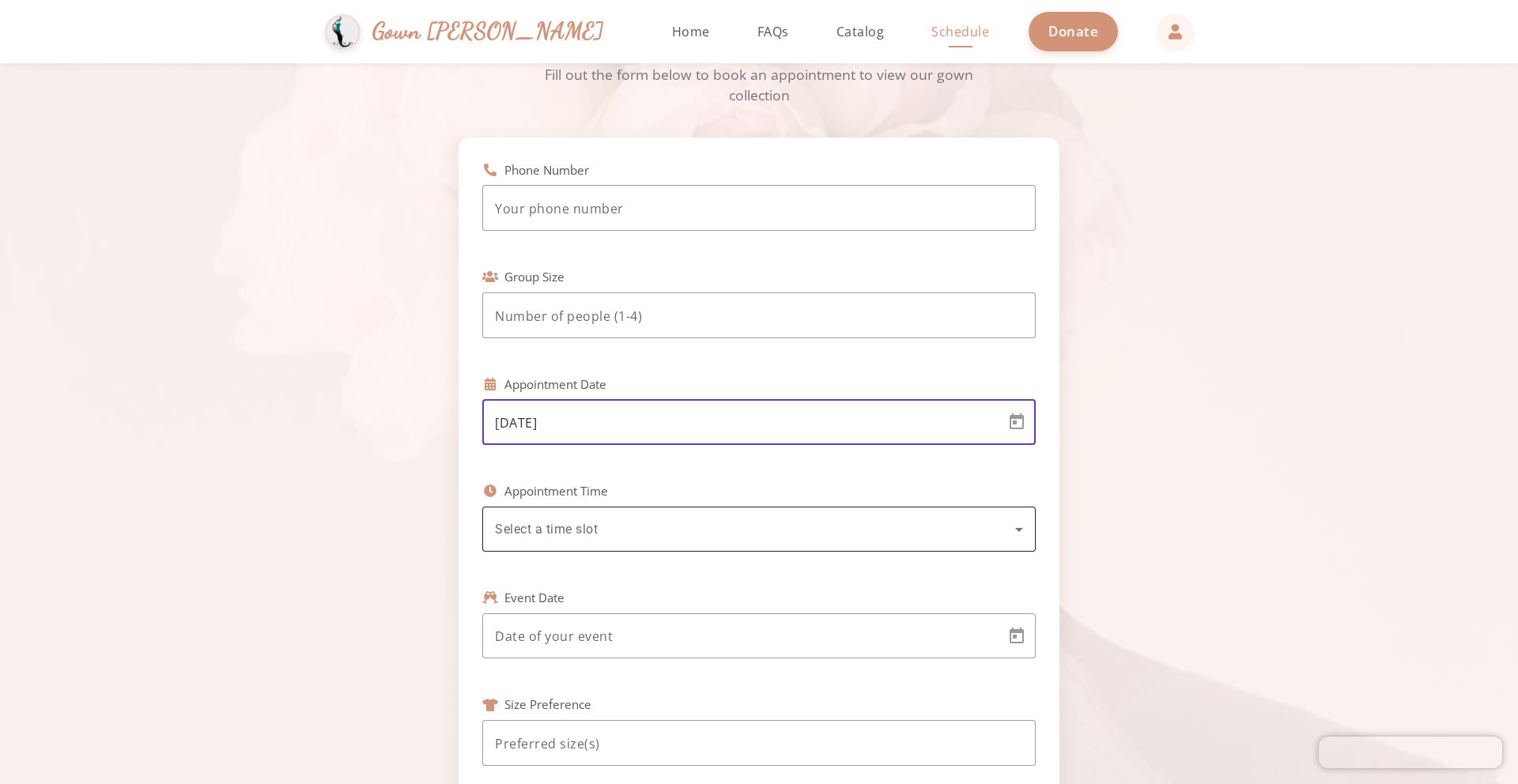
click at [593, 536] on span "Select a time slot" at bounding box center [546, 529] width 103 height 15
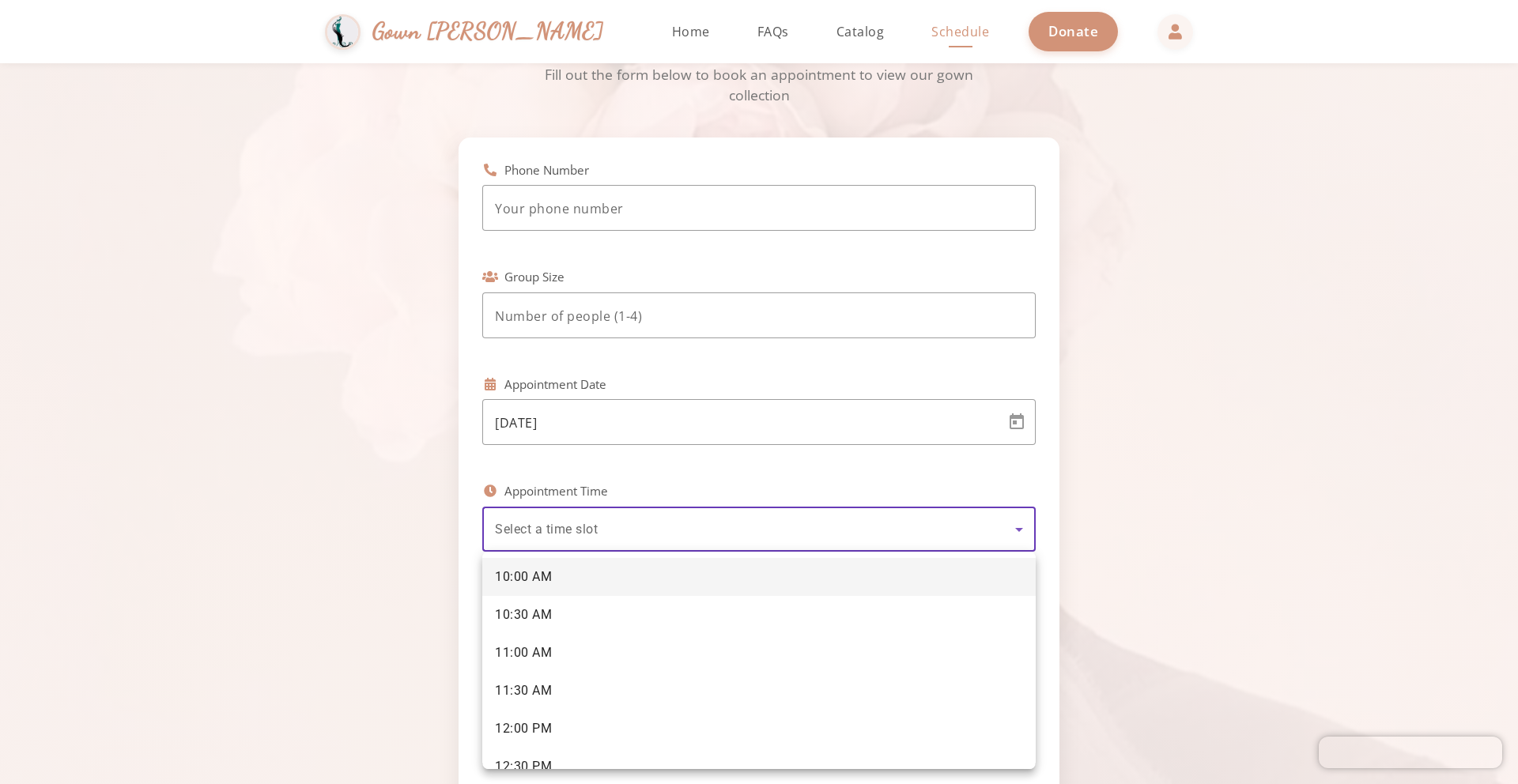
click at [590, 425] on div at bounding box center [759, 392] width 1518 height 784
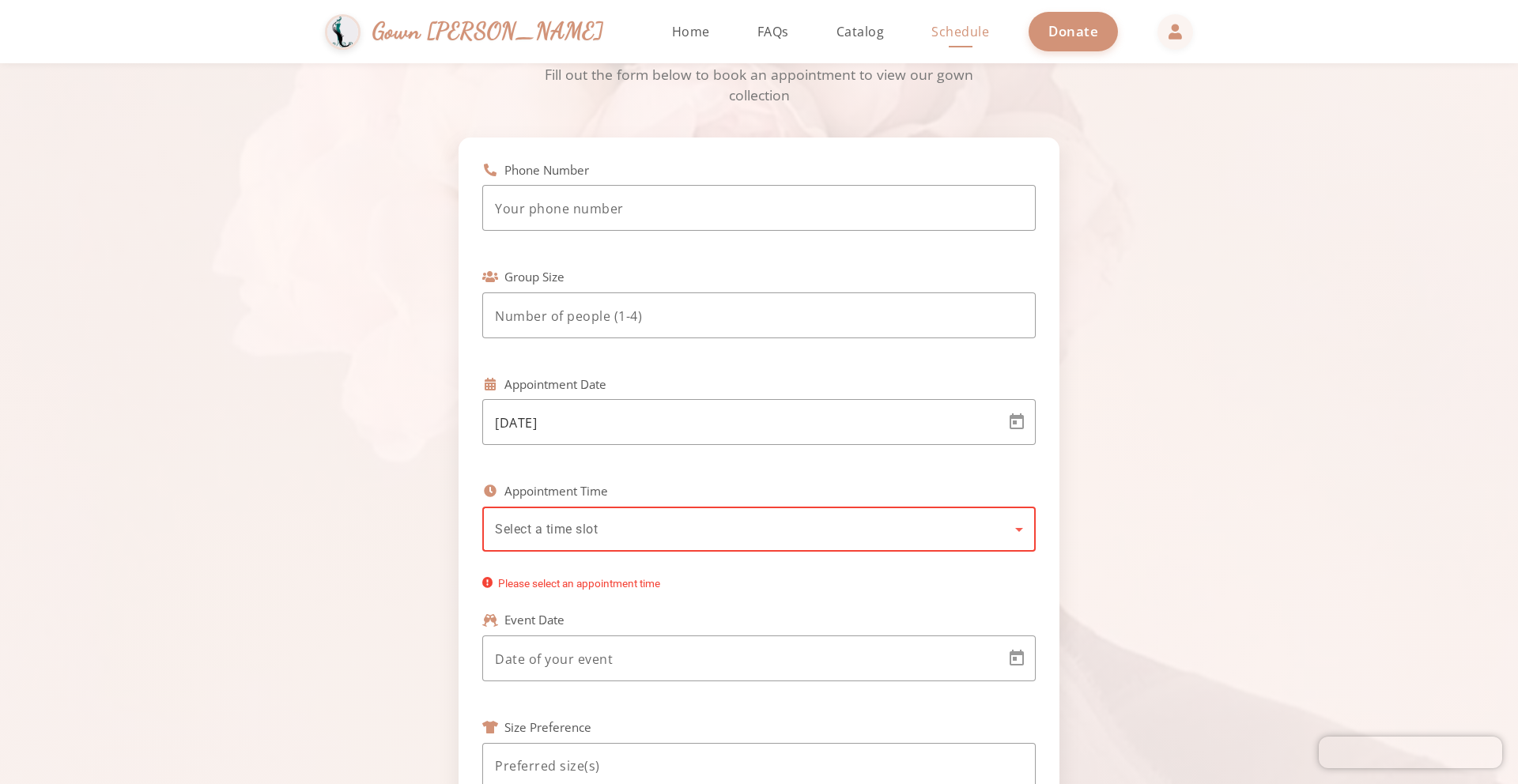
click at [515, 530] on span "Select a time slot" at bounding box center [546, 529] width 103 height 15
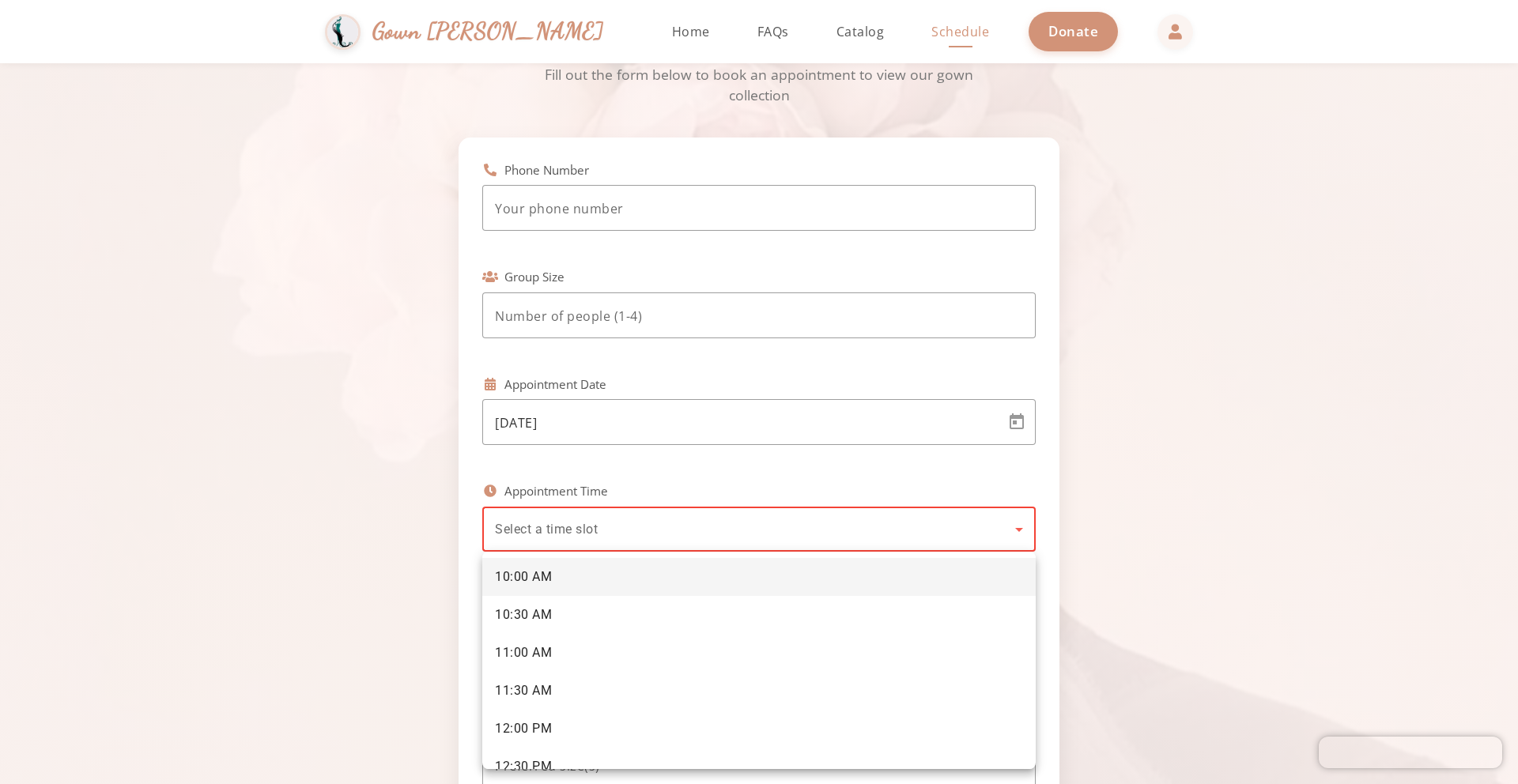
scroll to position [9, 0]
click at [621, 459] on div at bounding box center [759, 392] width 1518 height 784
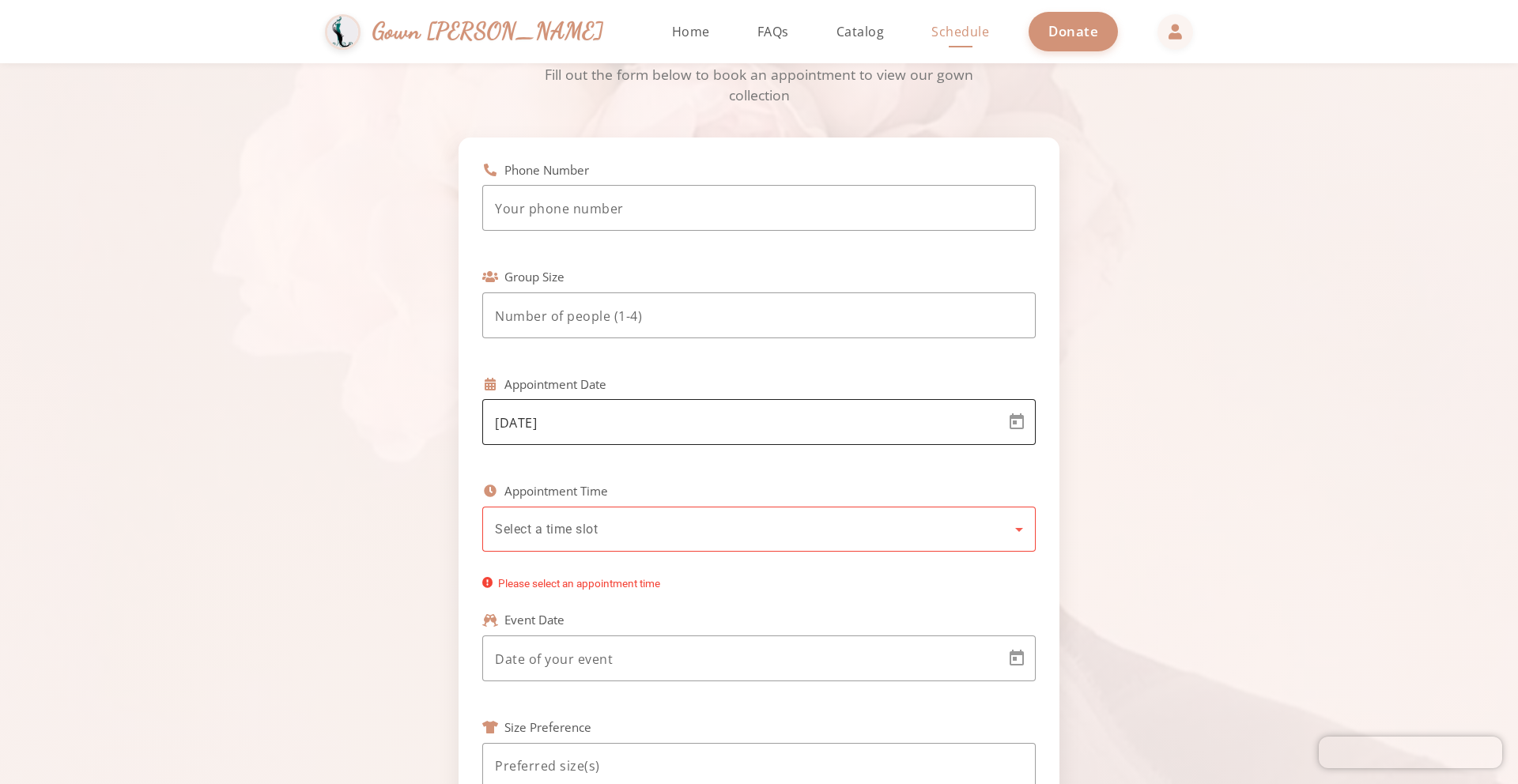
click at [598, 414] on body "Simchas [PERSON_NAME] & [PERSON_NAME] Gown [PERSON_NAME] Home Return to homepag…" at bounding box center [759, 392] width 1518 height 784
click at [499, 698] on span "31" at bounding box center [504, 702] width 28 height 28
type input "[DATE]"
